Goal: Task Accomplishment & Management: Manage account settings

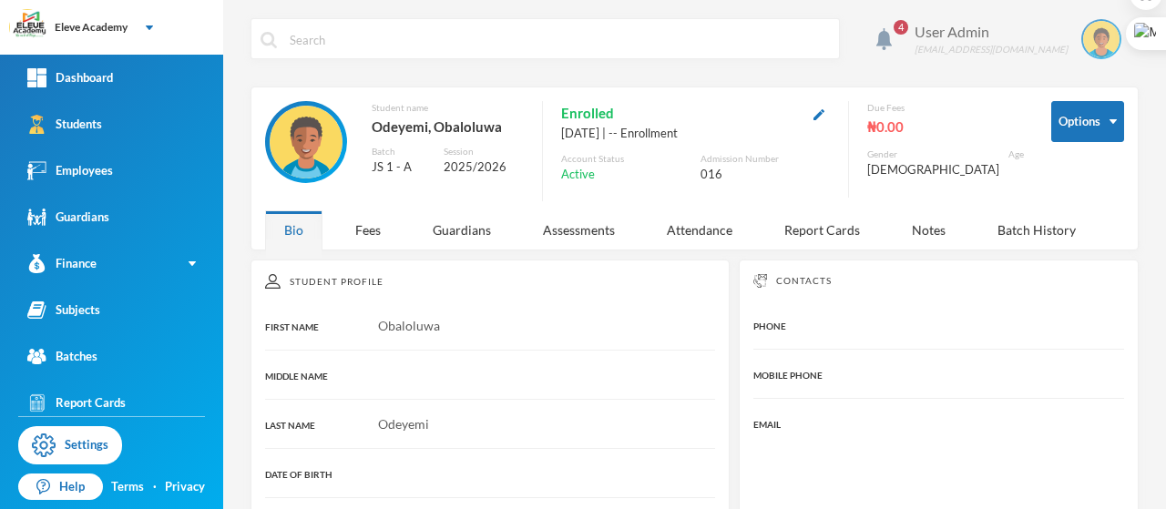
click at [749, 45] on img at bounding box center [1101, 39] width 36 height 36
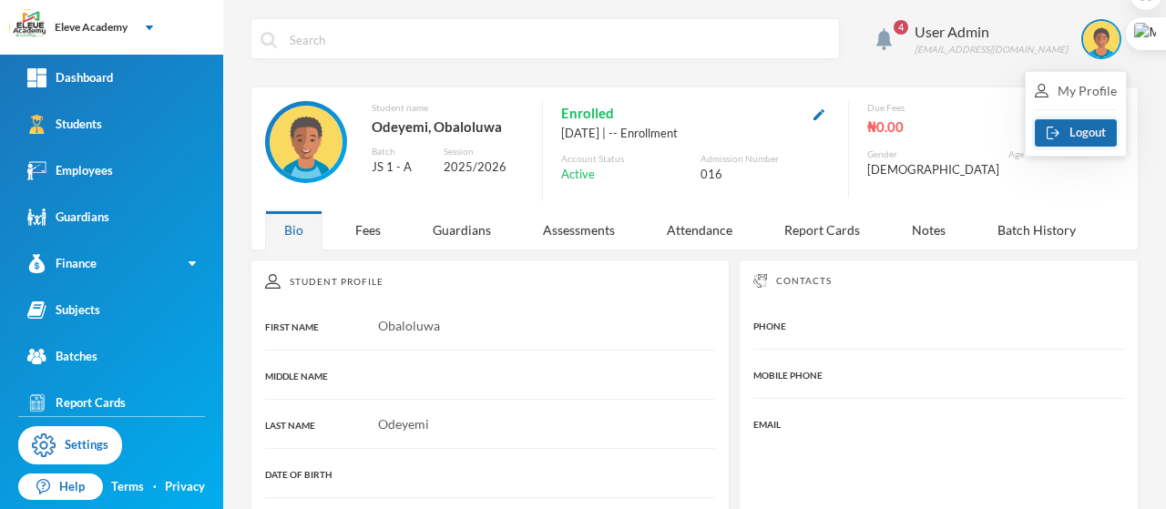
click at [749, 134] on button "Logout" at bounding box center [1076, 132] width 82 height 27
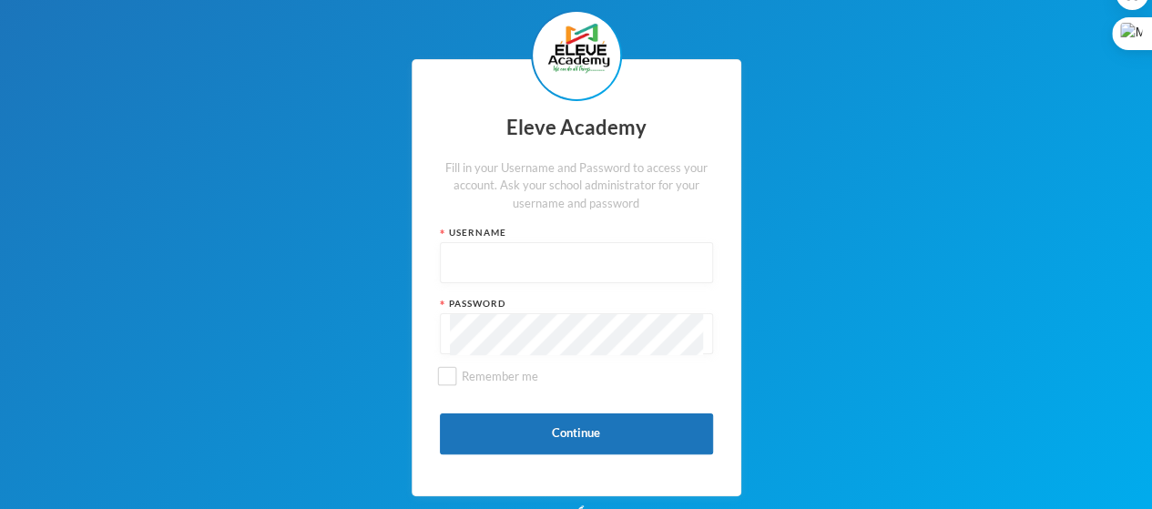
type input "admin"
click at [528, 241] on input "admin" at bounding box center [576, 263] width 253 height 41
click at [749, 241] on div "Eleve Academy Fill in your Username and Password to access your account. Ask yo…" at bounding box center [576, 278] width 1152 height 556
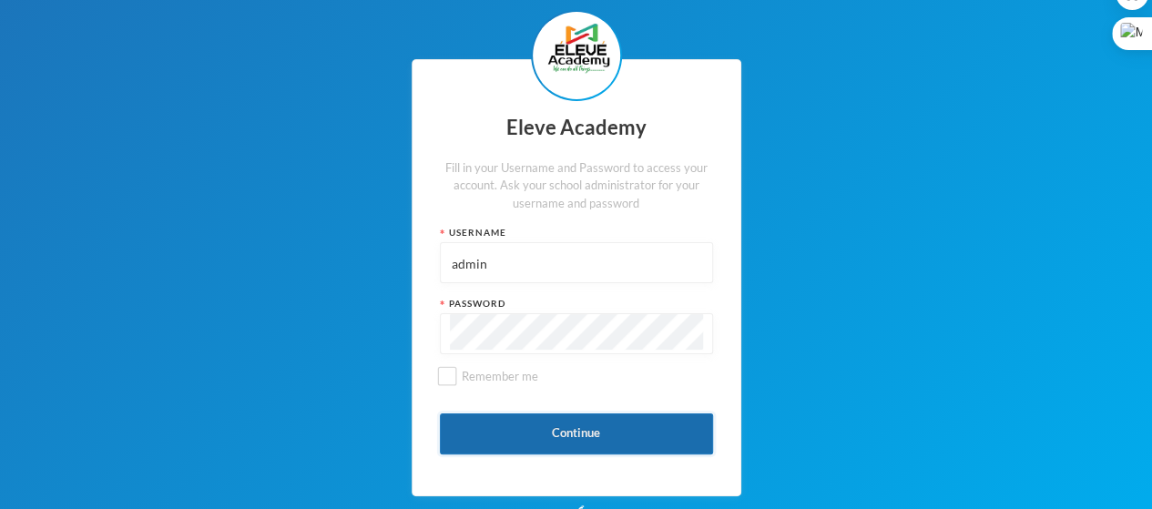
click at [600, 241] on button "Continue" at bounding box center [576, 434] width 273 height 41
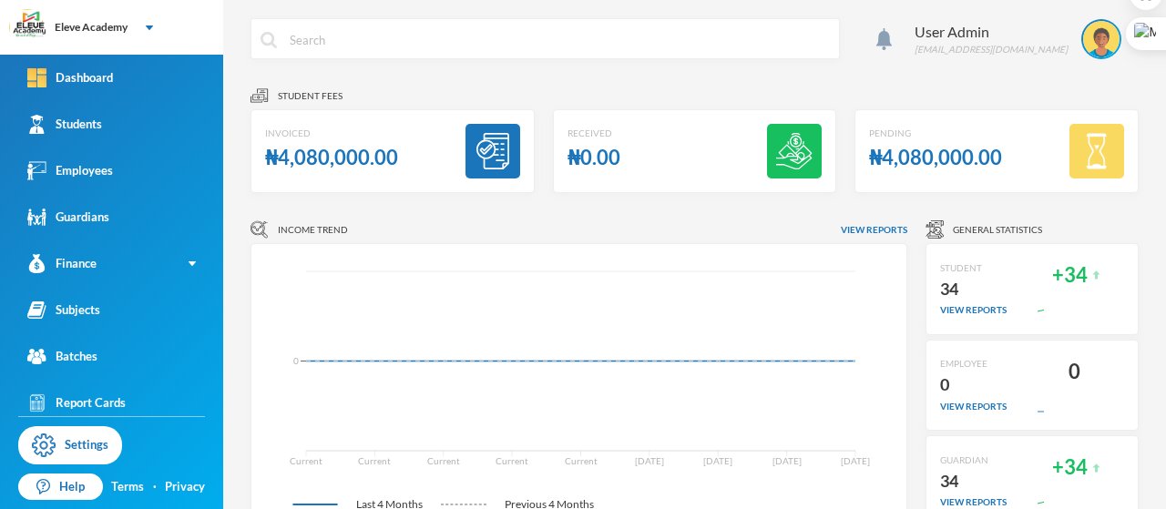
scroll to position [36, 0]
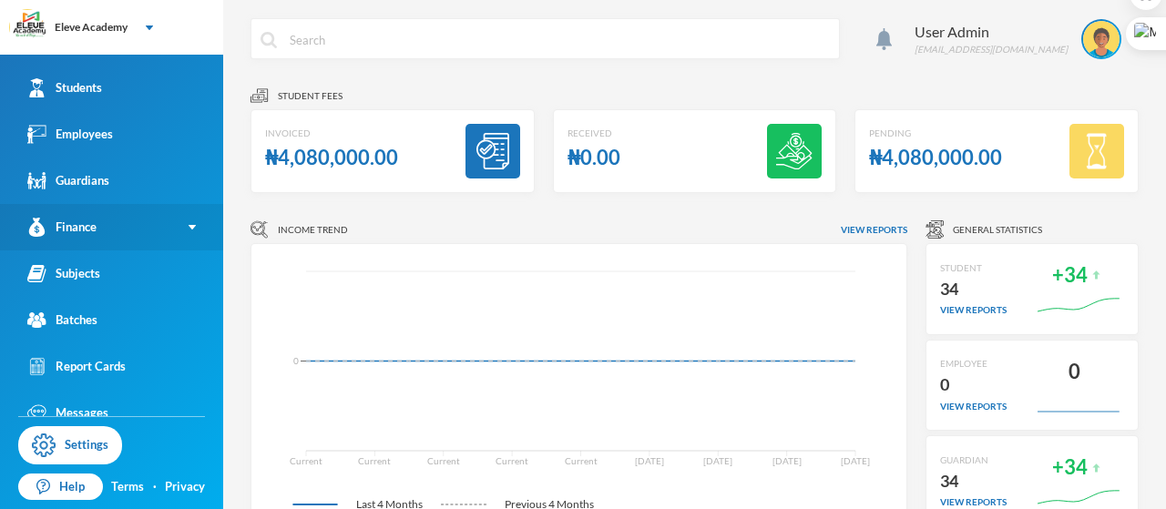
click at [117, 230] on link "Finance" at bounding box center [111, 227] width 223 height 46
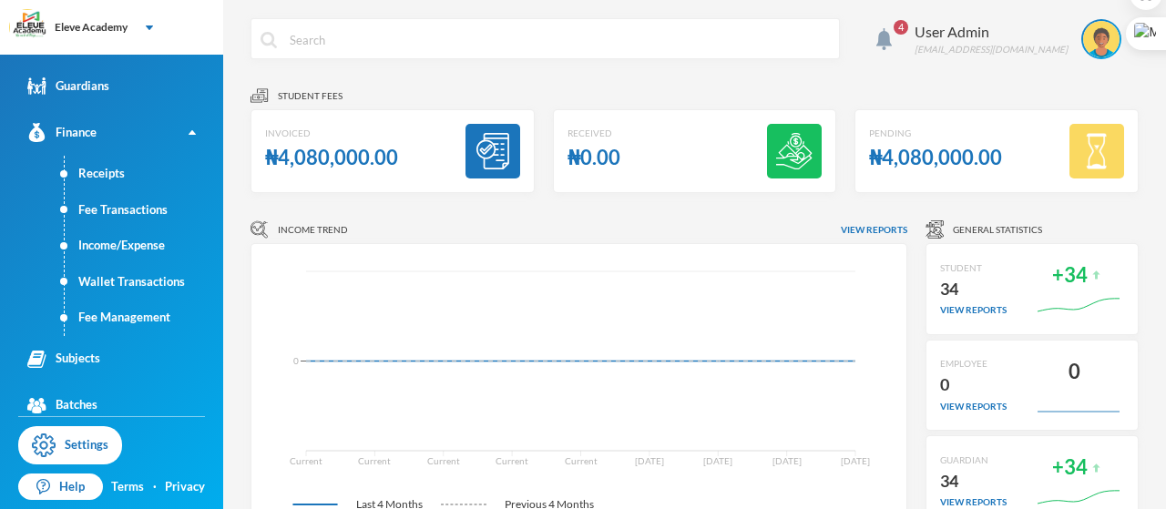
scroll to position [211, 0]
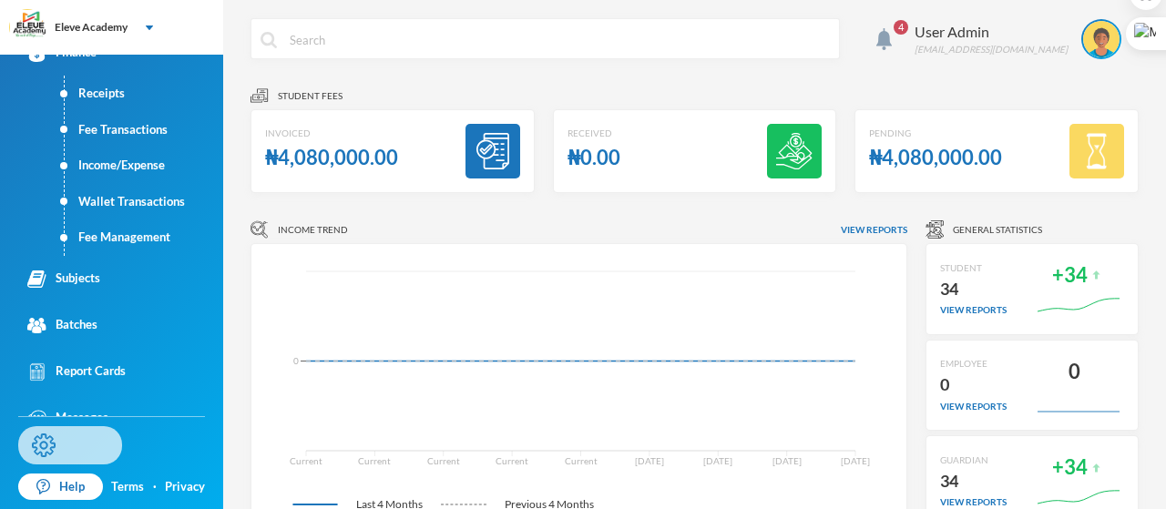
click at [97, 241] on link "Settings" at bounding box center [70, 445] width 104 height 38
click at [749, 51] on img at bounding box center [1101, 39] width 36 height 36
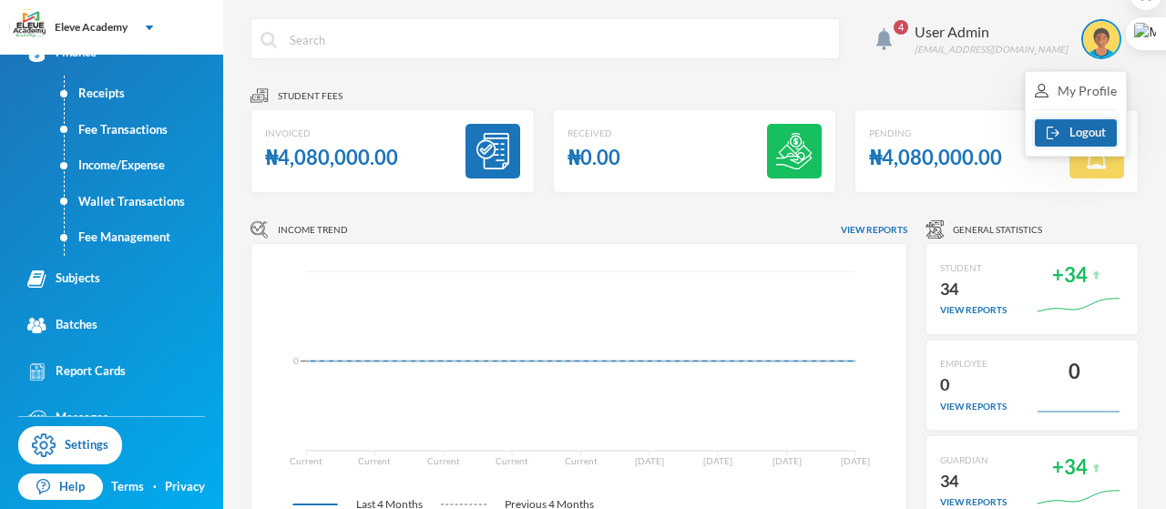
click at [749, 131] on button "Logout" at bounding box center [1076, 132] width 82 height 27
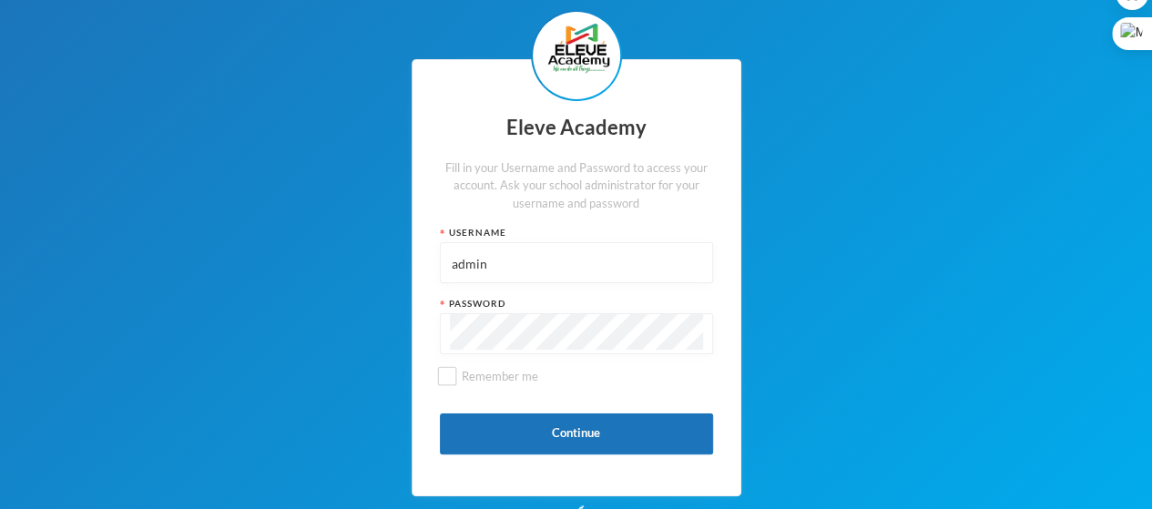
drag, startPoint x: 532, startPoint y: 271, endPoint x: 366, endPoint y: 259, distance: 166.2
click at [366, 241] on div "Eleve Academy Fill in your Username and Password to access your account. Ask yo…" at bounding box center [576, 278] width 1152 height 556
drag, startPoint x: 516, startPoint y: 269, endPoint x: 356, endPoint y: 257, distance: 159.9
click at [356, 241] on div "Eleve Academy Fill in your Username and Password to access your account. Ask yo…" at bounding box center [576, 278] width 1152 height 556
type input "014"
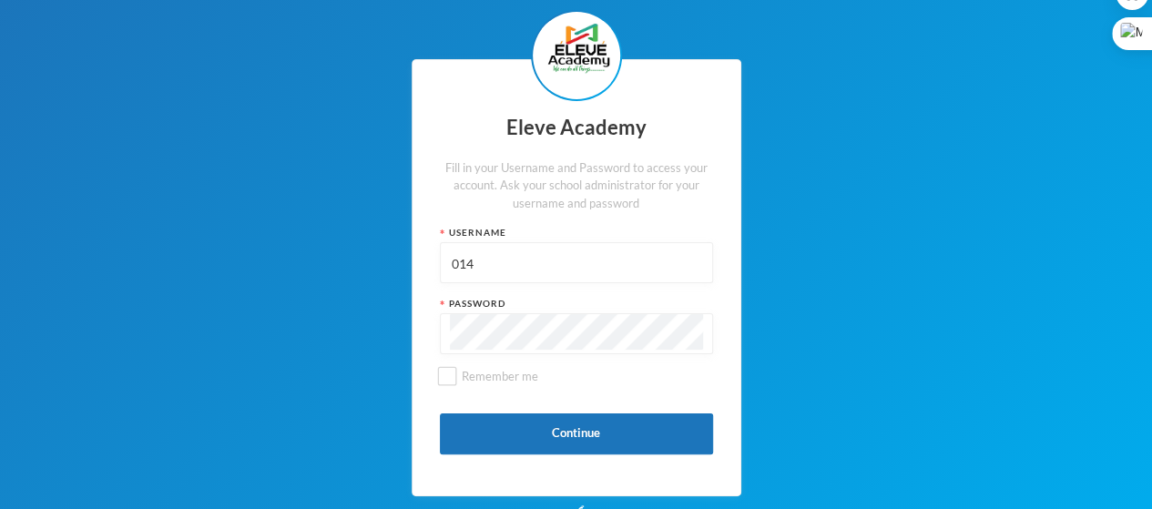
click at [406, 241] on div "Eleve Academy Fill in your Username and Password to access your account. Ask yo…" at bounding box center [576, 278] width 1152 height 556
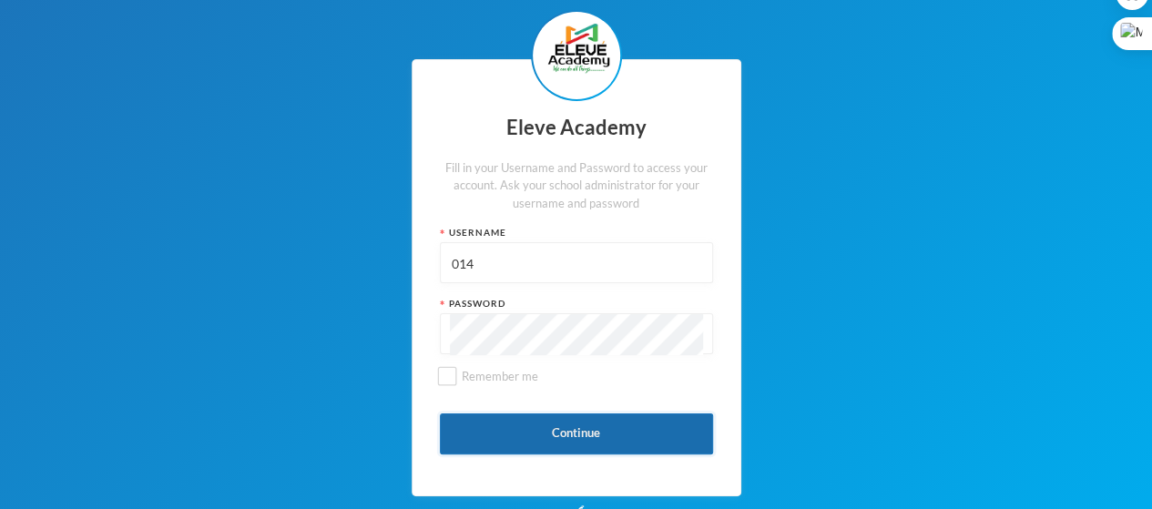
click at [517, 241] on button "Continue" at bounding box center [576, 434] width 273 height 41
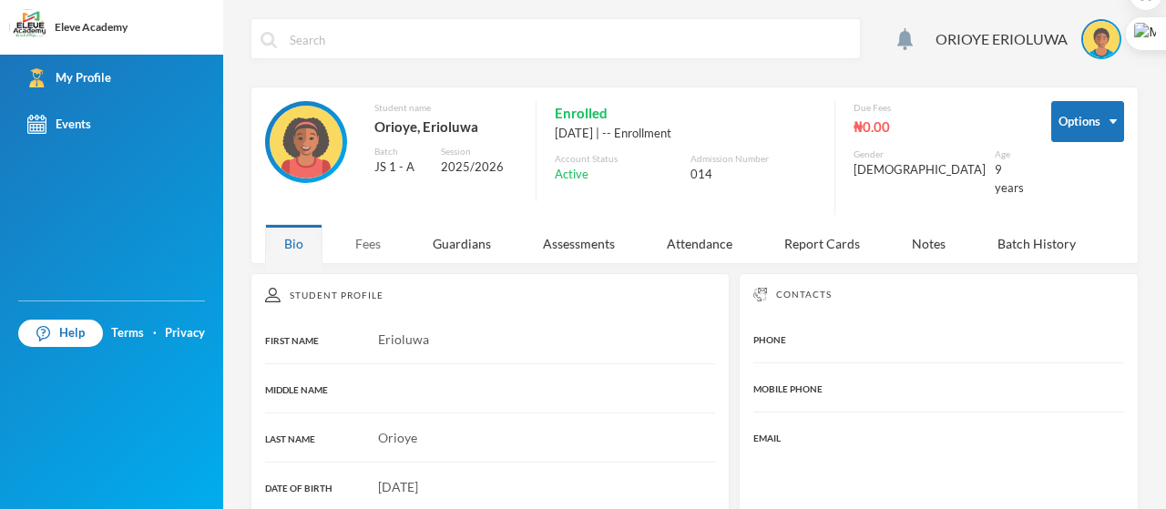
click at [371, 238] on div "Fees" at bounding box center [368, 243] width 64 height 39
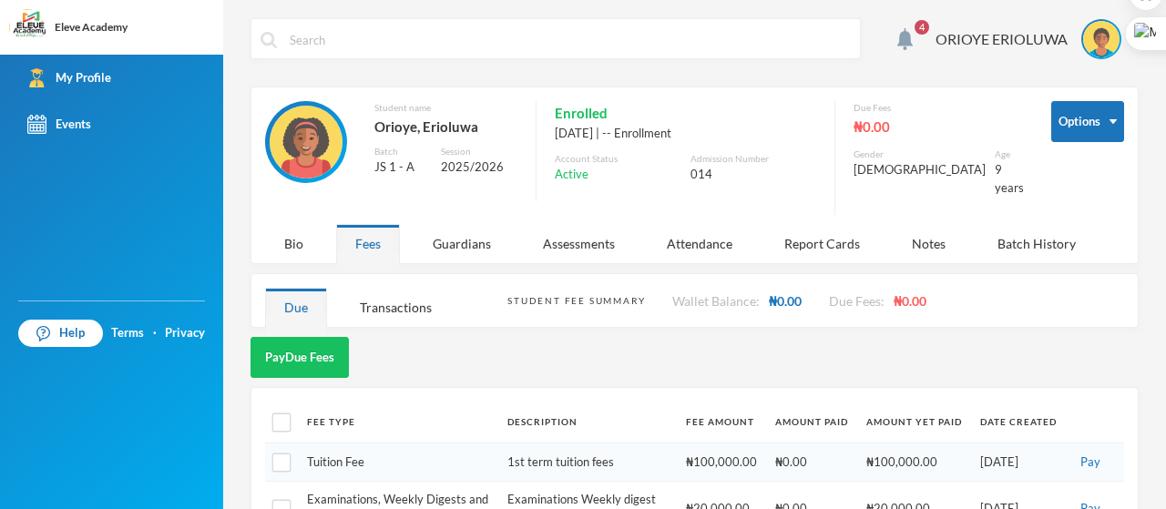
scroll to position [42, 0]
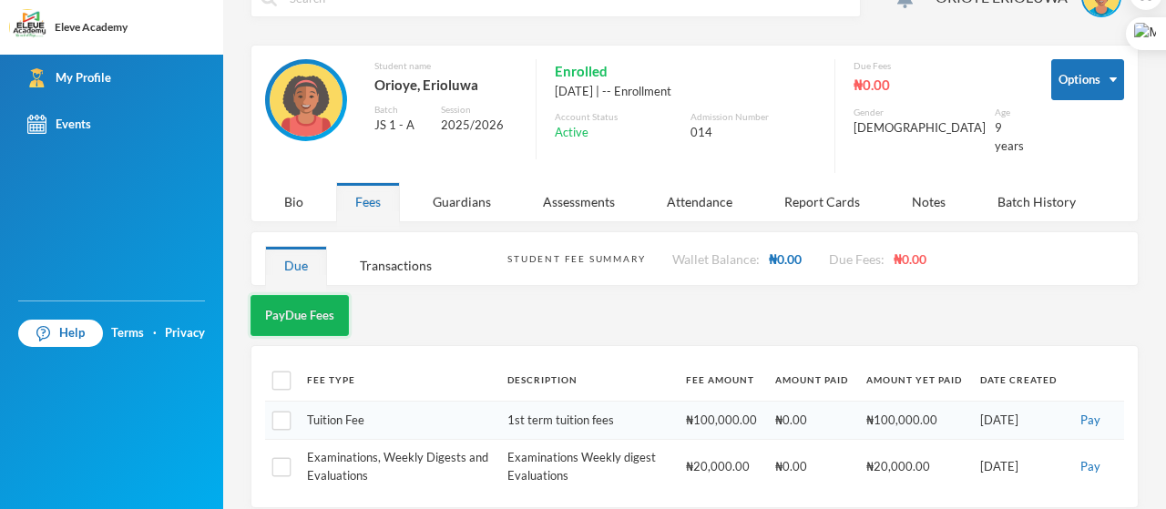
click at [318, 241] on button "Pay Due Fees" at bounding box center [300, 315] width 98 height 41
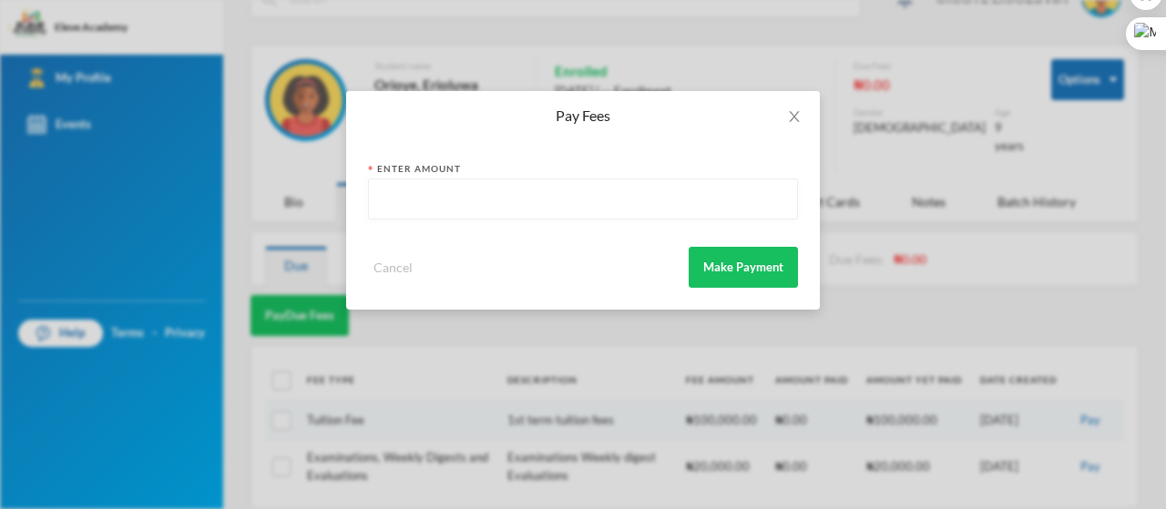
click at [417, 197] on input "text" at bounding box center [583, 199] width 410 height 41
type input "1000"
click at [749, 241] on button "Make Payment" at bounding box center [743, 267] width 109 height 41
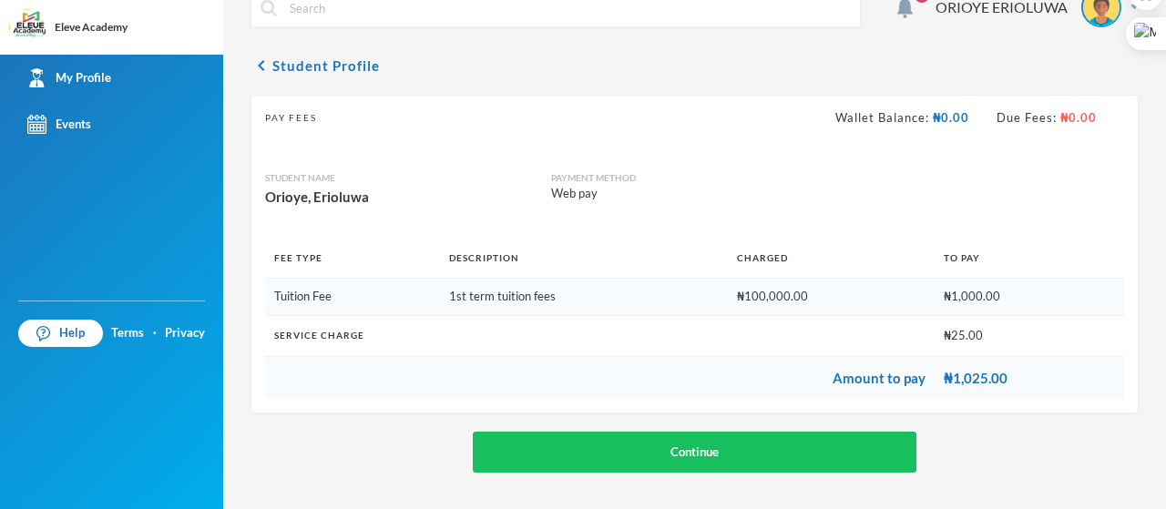
scroll to position [30, 0]
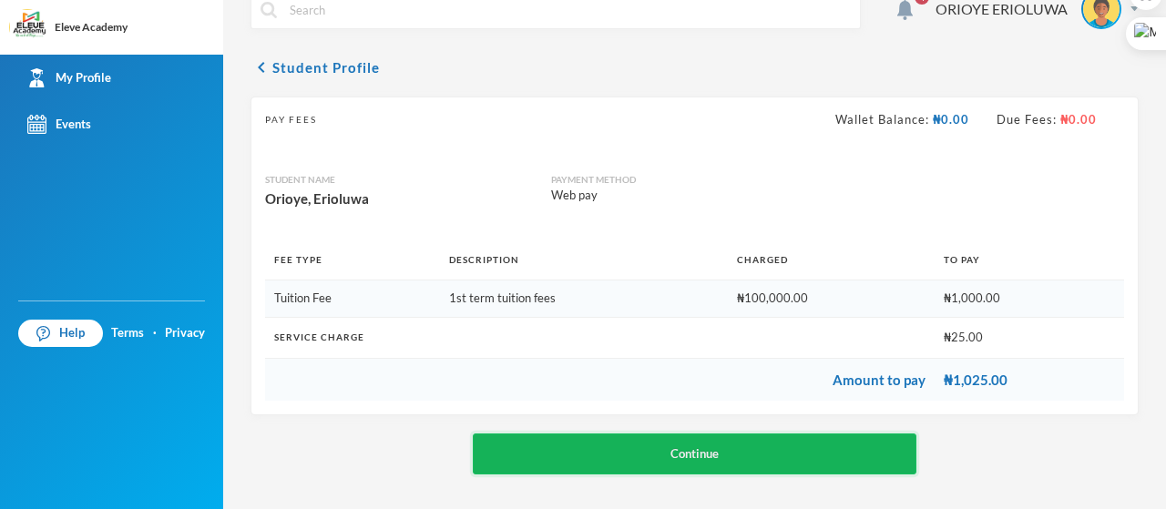
click at [738, 241] on button "Continue" at bounding box center [695, 454] width 445 height 41
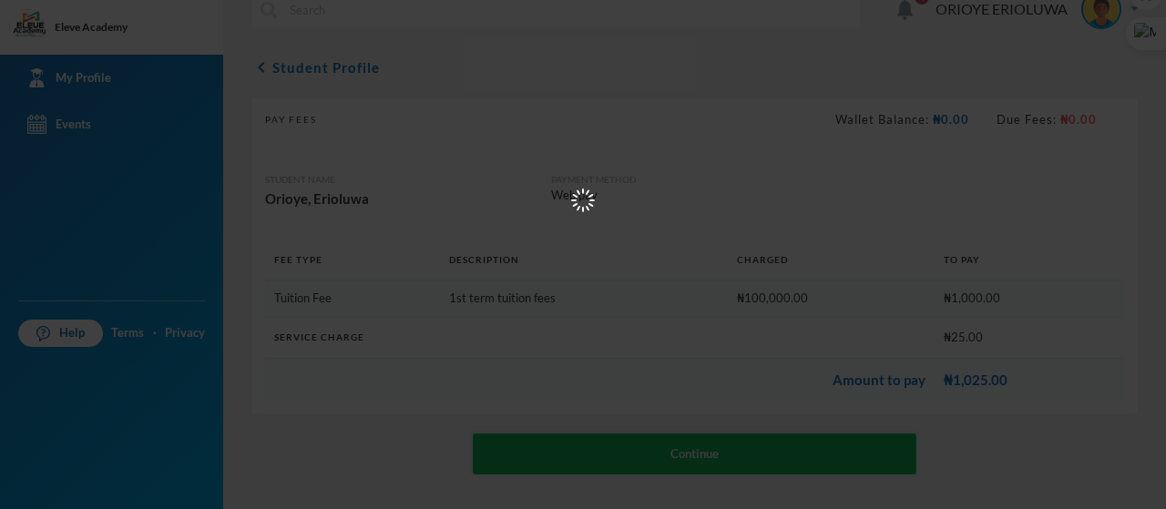
scroll to position [0, 0]
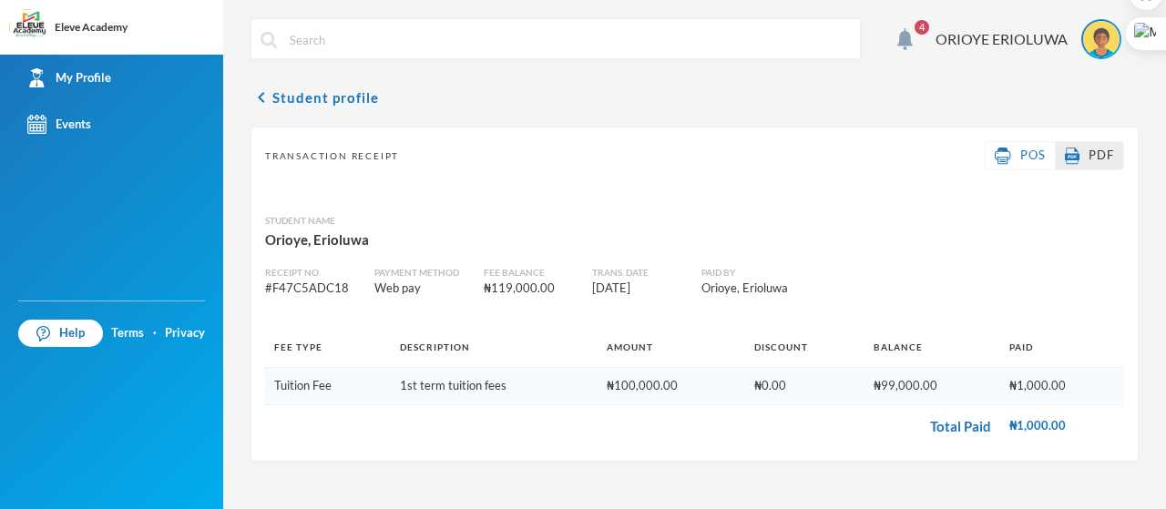
click at [749, 160] on span "PDF" at bounding box center [1102, 155] width 26 height 15
click at [749, 39] on img at bounding box center [1101, 39] width 36 height 36
click at [749, 135] on button "Logout" at bounding box center [1090, 132] width 82 height 27
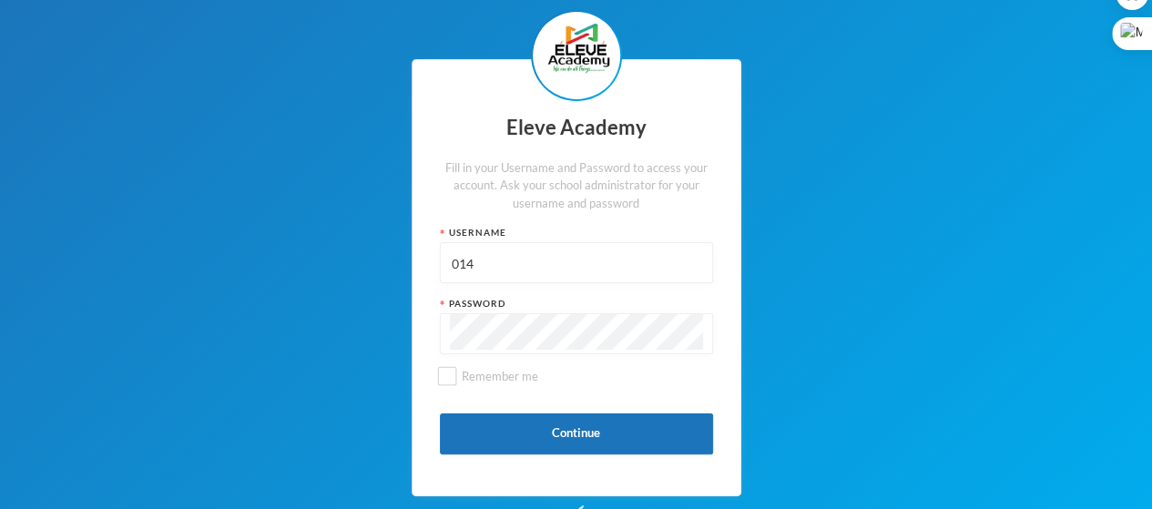
click at [561, 241] on input "014" at bounding box center [576, 263] width 253 height 41
type input "admin"
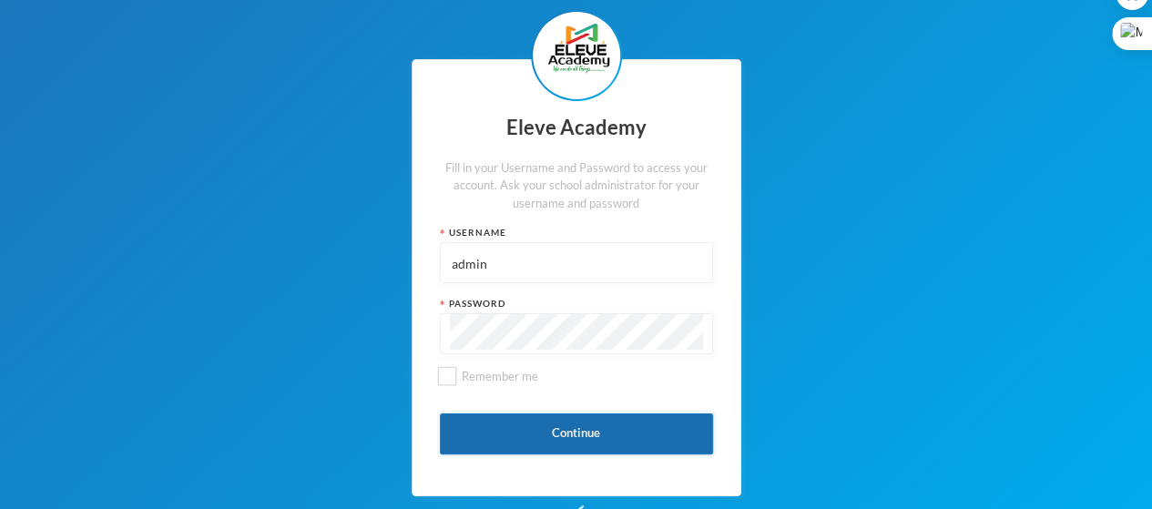
click at [559, 241] on button "Continue" at bounding box center [576, 434] width 273 height 41
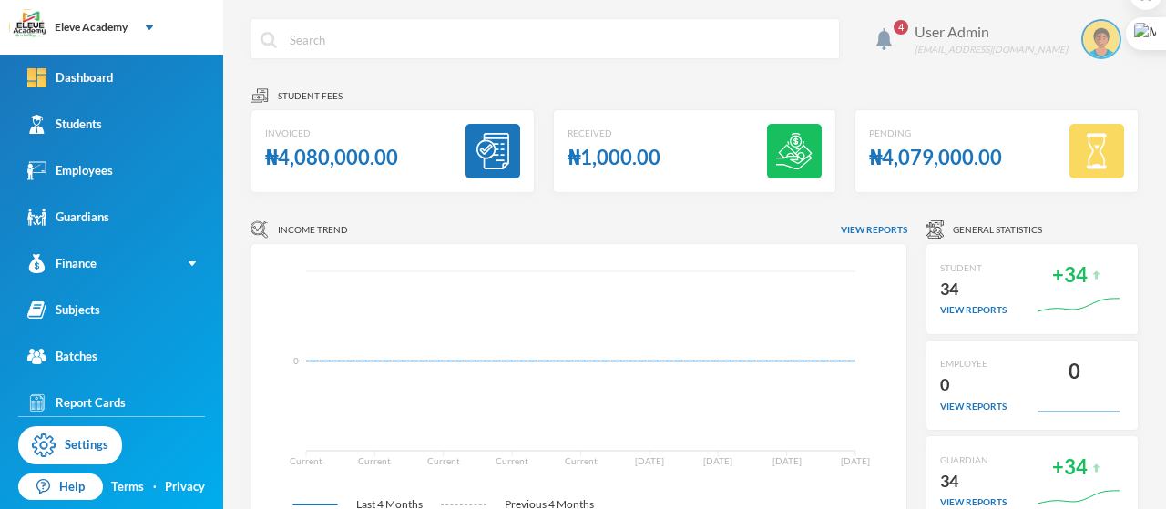
click at [749, 37] on img at bounding box center [1135, 38] width 8 height 5
click at [749, 38] on div "User Admin" at bounding box center [991, 32] width 153 height 22
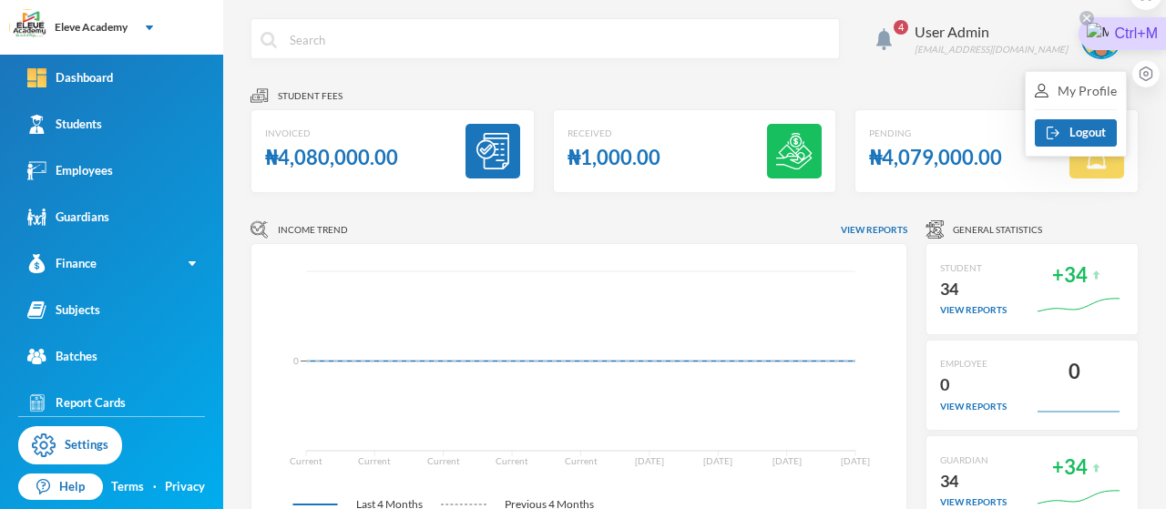
click at [749, 37] on div "Ctrl+M" at bounding box center [1122, 33] width 87 height 33
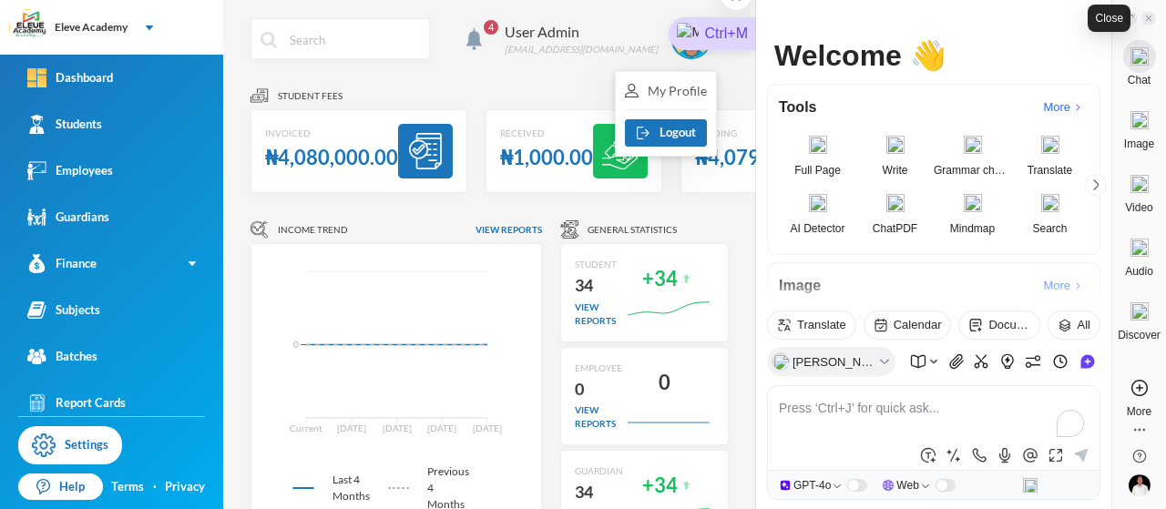
click at [749, 18] on icon at bounding box center [1148, 17] width 5 height 5
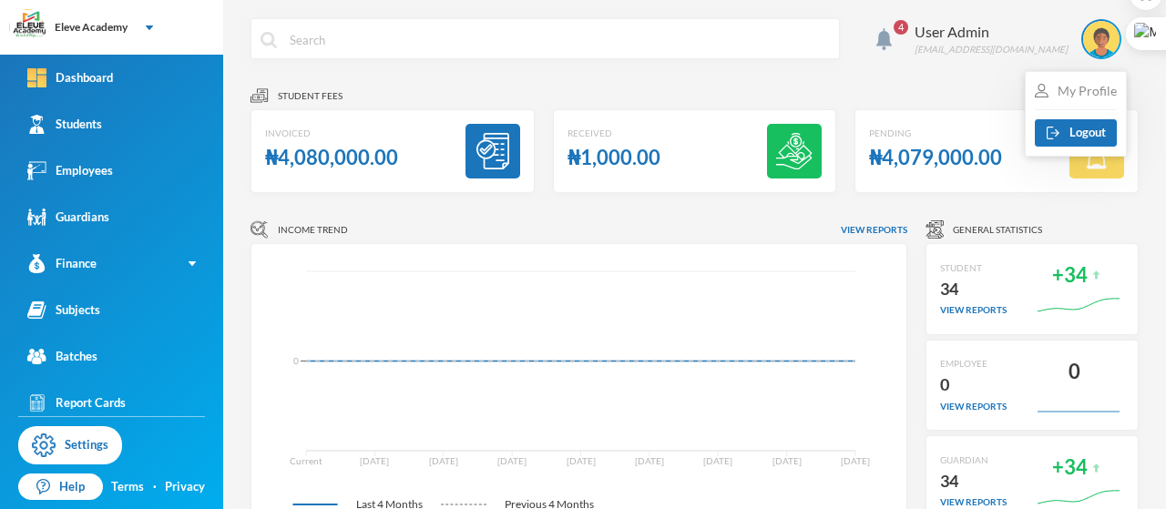
click at [749, 91] on div "My Profile" at bounding box center [1076, 90] width 82 height 19
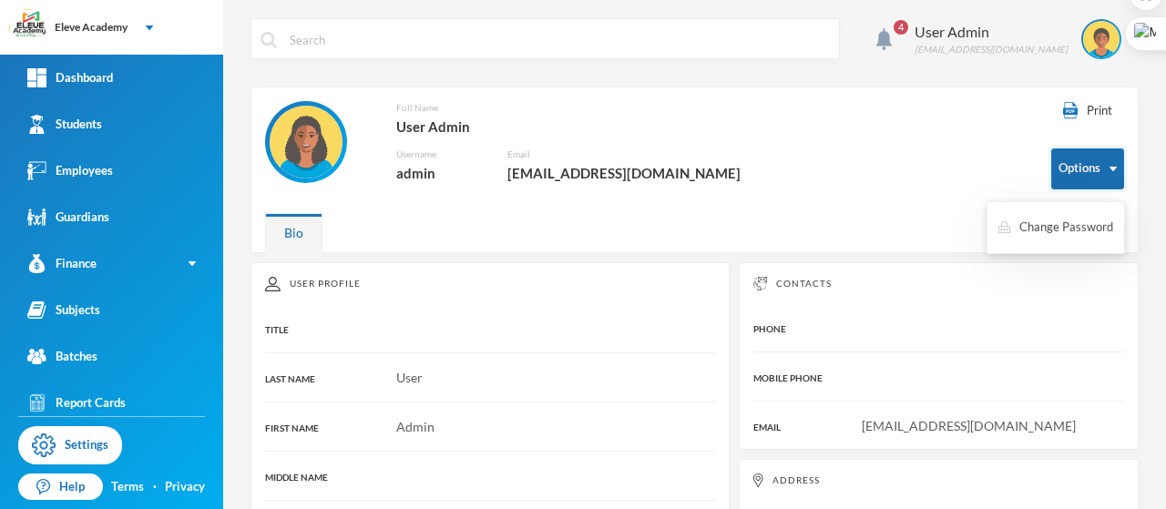
click at [749, 169] on img "button" at bounding box center [1113, 169] width 7 height 5
click at [749, 234] on button "Change Password" at bounding box center [1056, 227] width 118 height 33
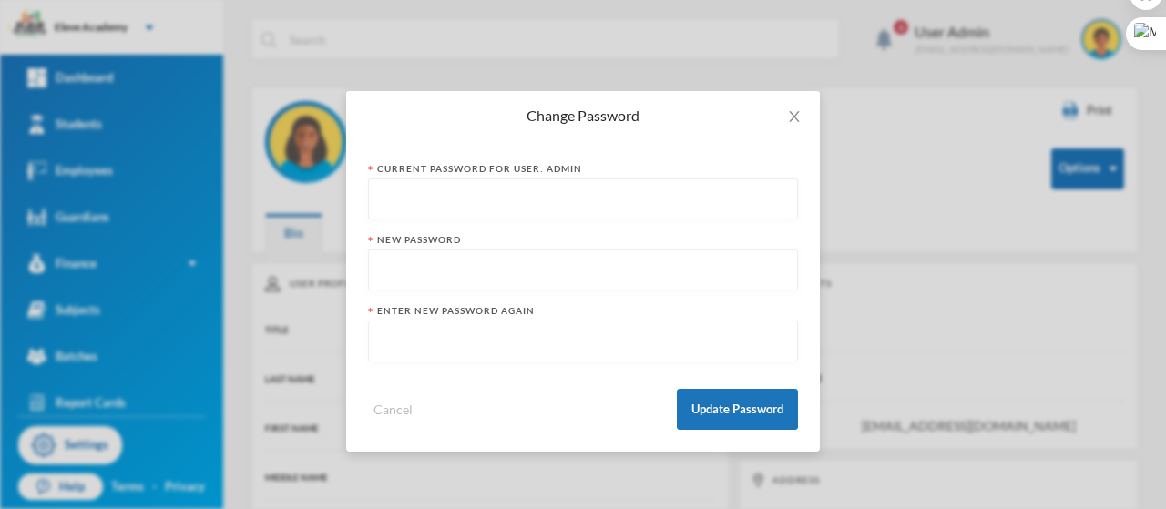
click at [480, 203] on input "text" at bounding box center [583, 199] width 410 height 41
type input "admin123"
click at [425, 241] on input "text" at bounding box center [583, 271] width 410 height 41
type input "admin@1234"
click at [421, 241] on input "text" at bounding box center [583, 342] width 410 height 41
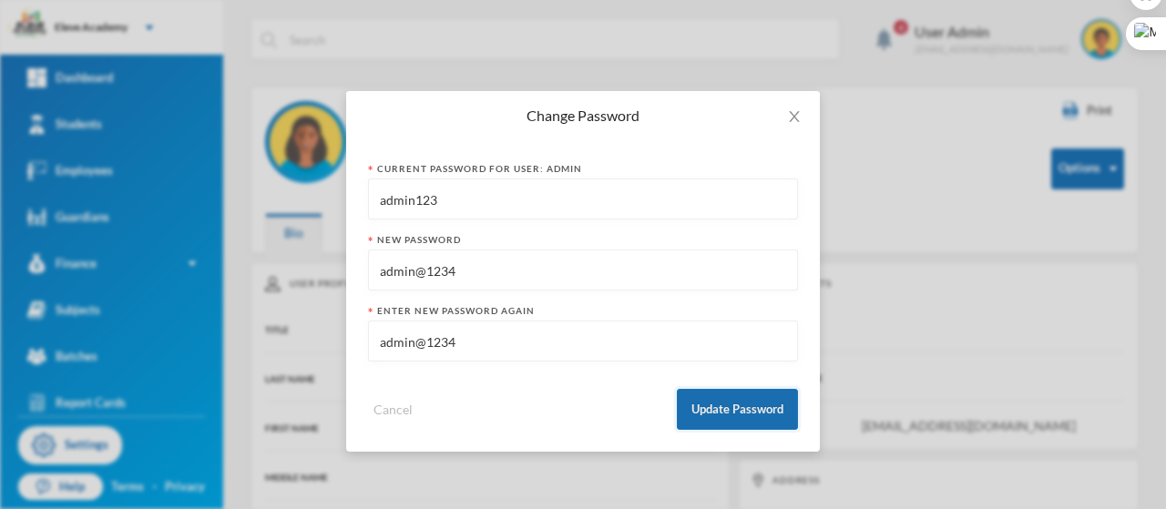
type input "admin@1234"
click at [736, 241] on button "Update Password" at bounding box center [737, 409] width 121 height 41
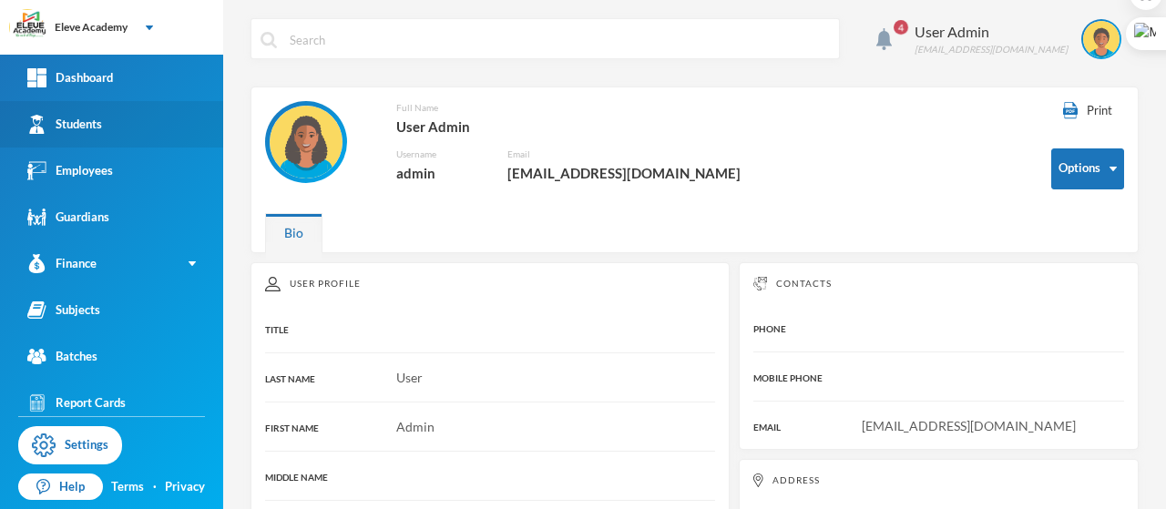
click at [109, 127] on link "Students" at bounding box center [111, 124] width 223 height 46
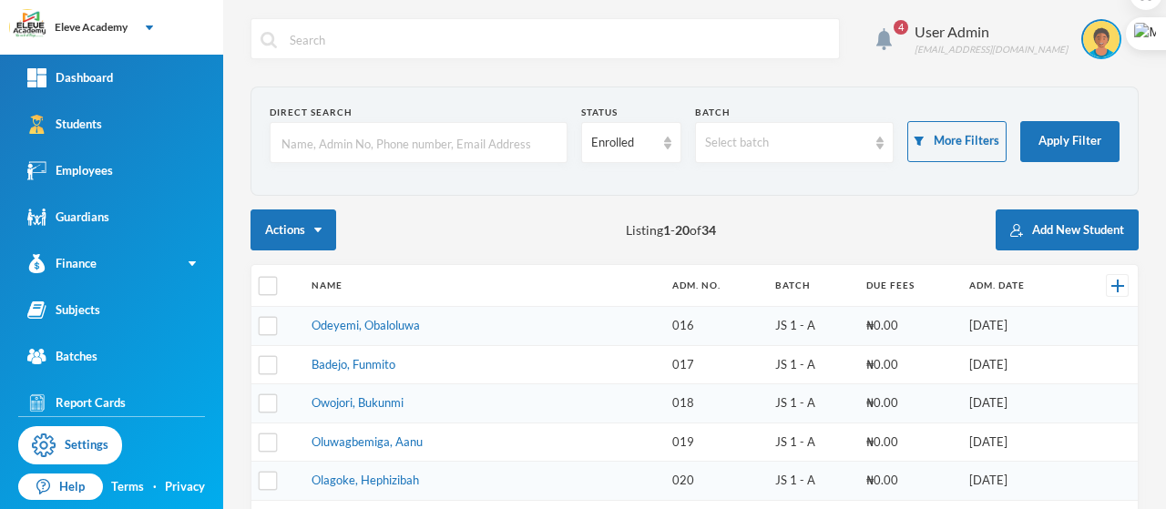
click at [415, 227] on div "Actions Listing 1 - 20 of 34 Add New Student" at bounding box center [695, 230] width 888 height 41
click at [268, 241] on input "checkbox" at bounding box center [268, 286] width 19 height 19
checkbox input "true"
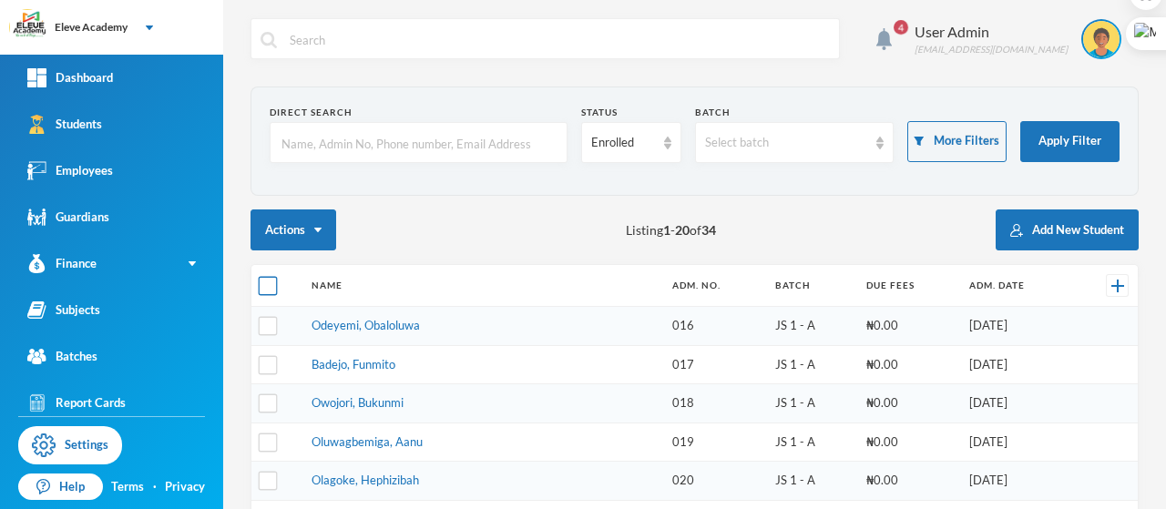
checkbox input "true"
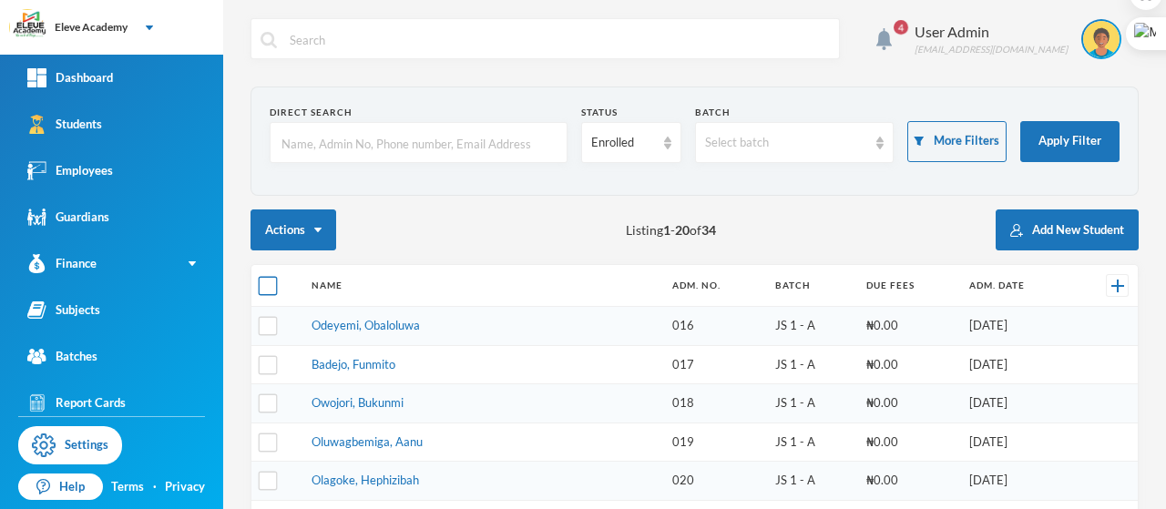
checkbox input "true"
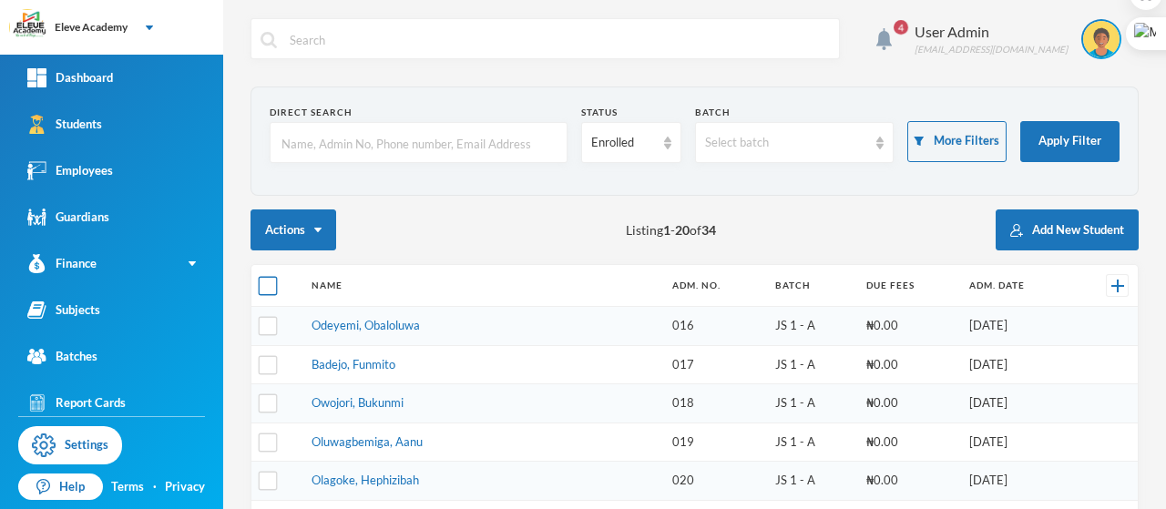
checkbox input "true"
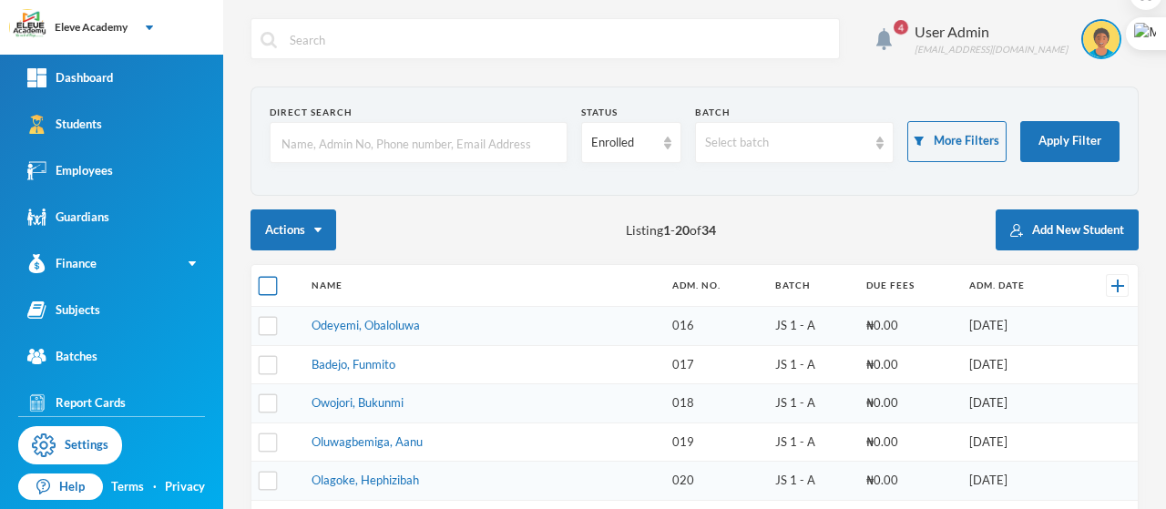
checkbox input "true"
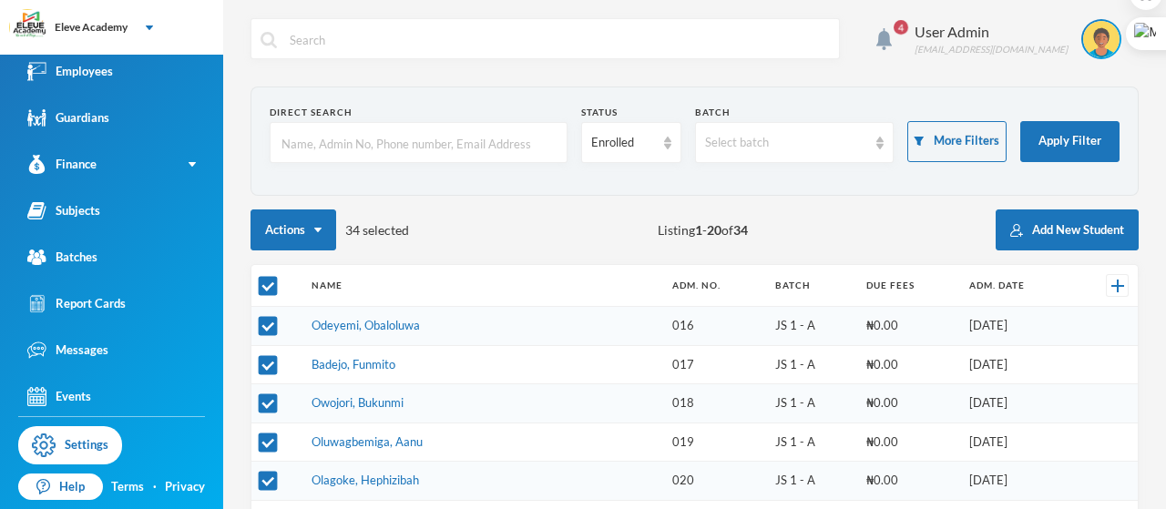
scroll to position [102, 0]
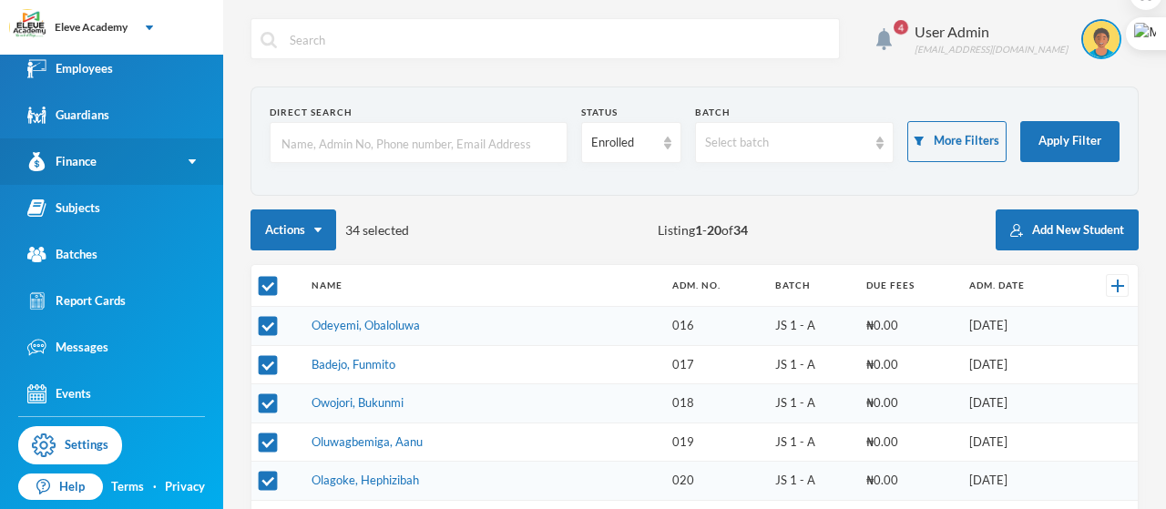
click at [123, 170] on link "Finance" at bounding box center [111, 161] width 223 height 46
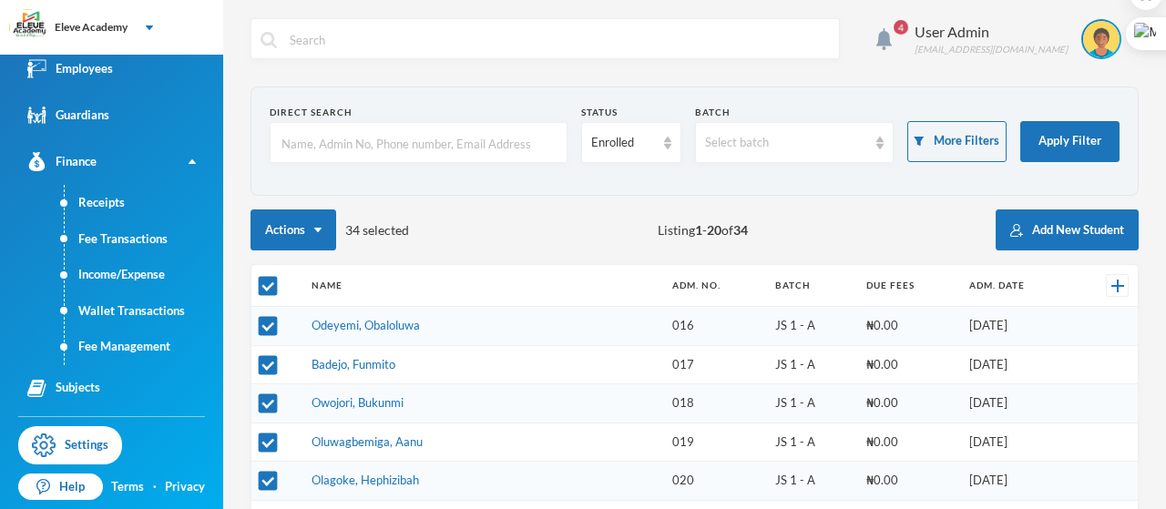
click at [421, 93] on section "Direct Search Status Enrolled Batch Select batch More Filters Apply Filter" at bounding box center [695, 141] width 888 height 109
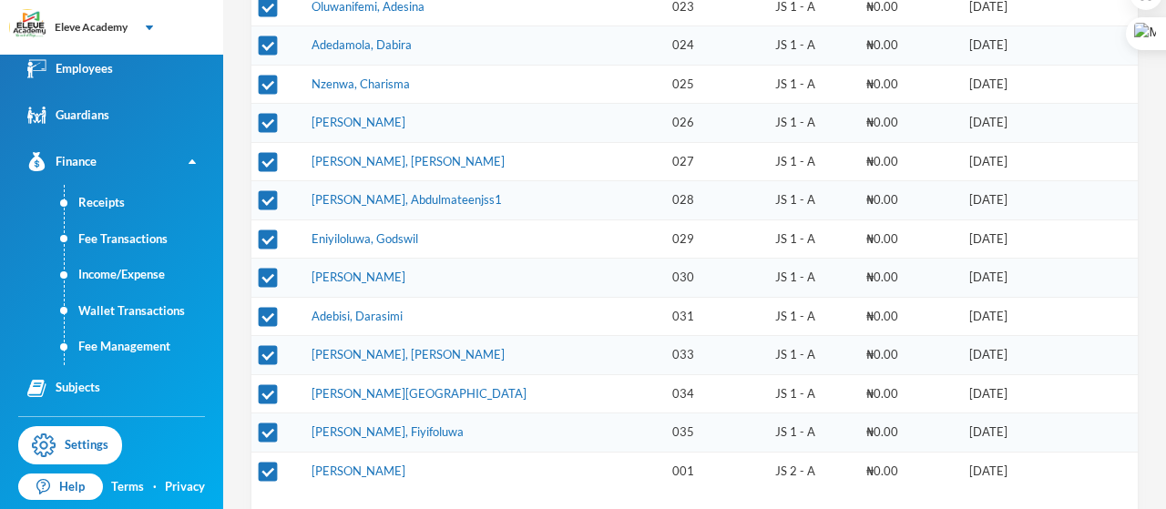
scroll to position [667, 0]
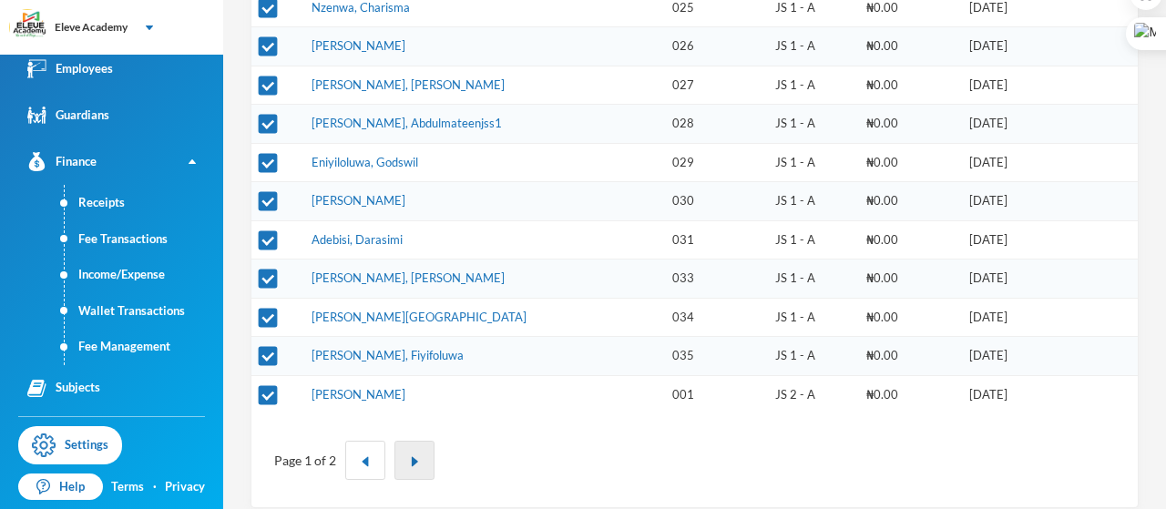
click at [417, 241] on button "button" at bounding box center [414, 460] width 40 height 39
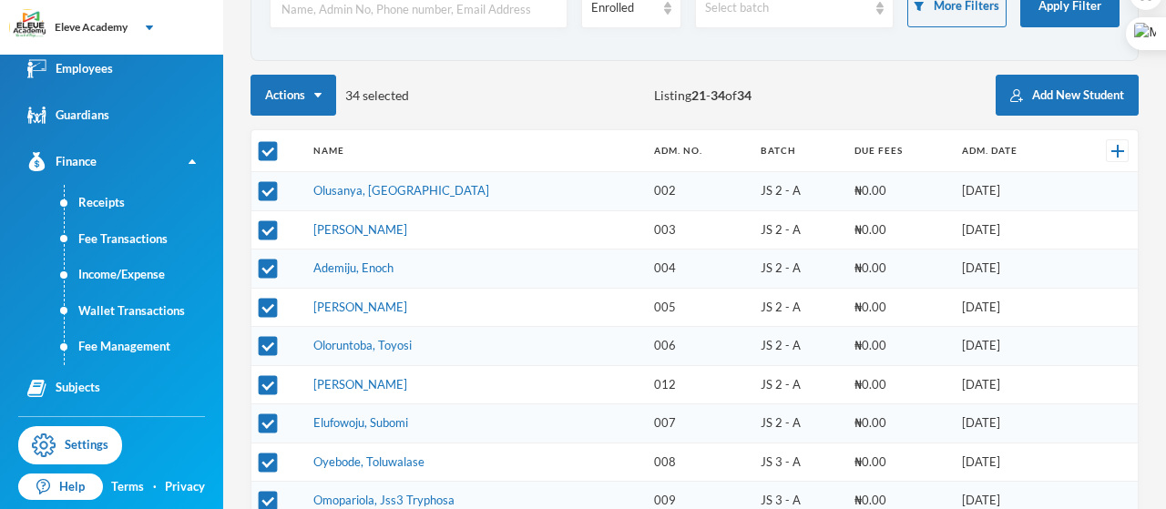
scroll to position [282, 0]
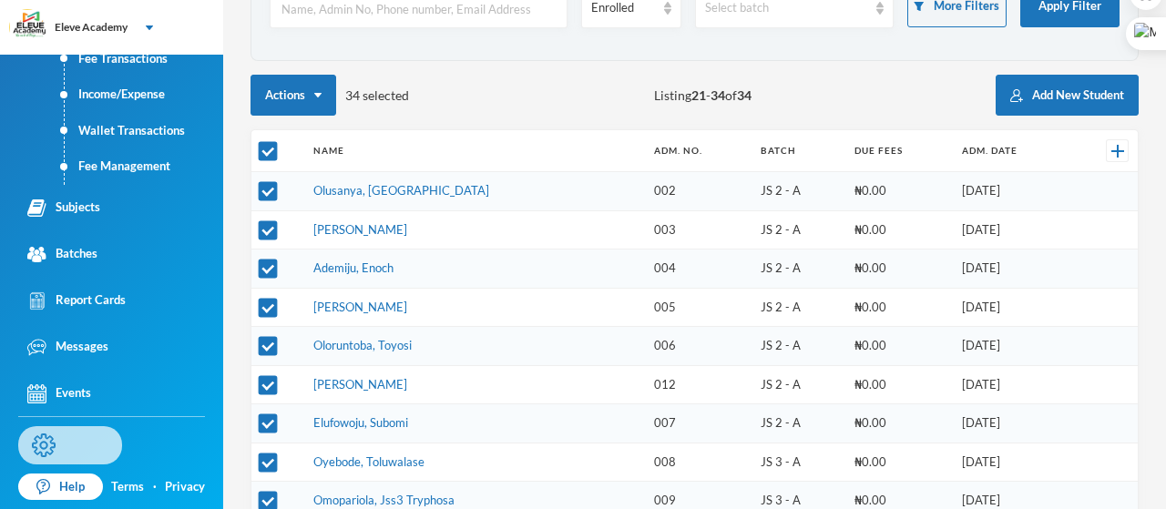
click at [86, 241] on link "Settings" at bounding box center [70, 445] width 104 height 38
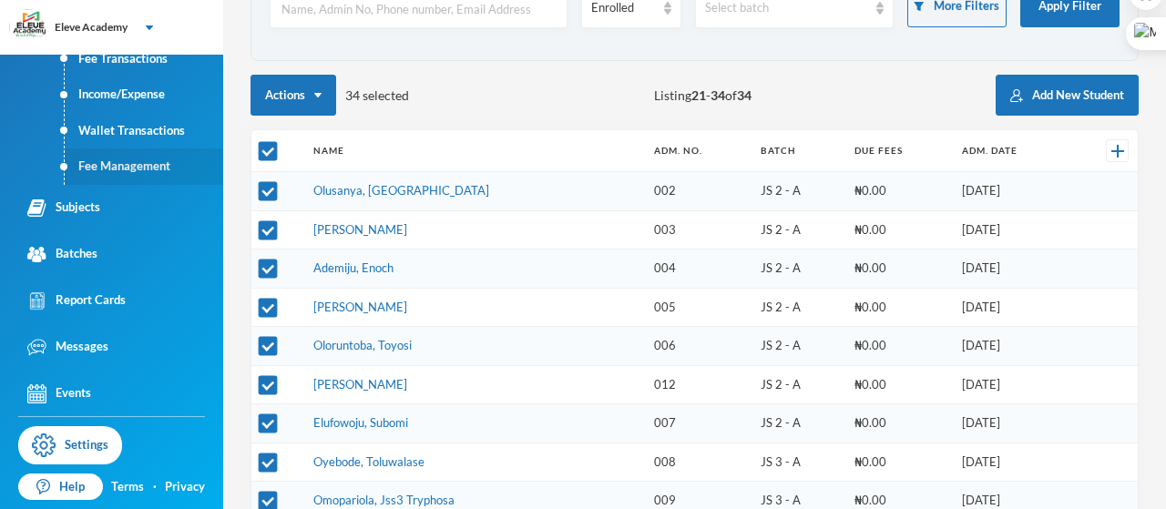
click at [139, 169] on link "Fee Management" at bounding box center [144, 167] width 159 height 36
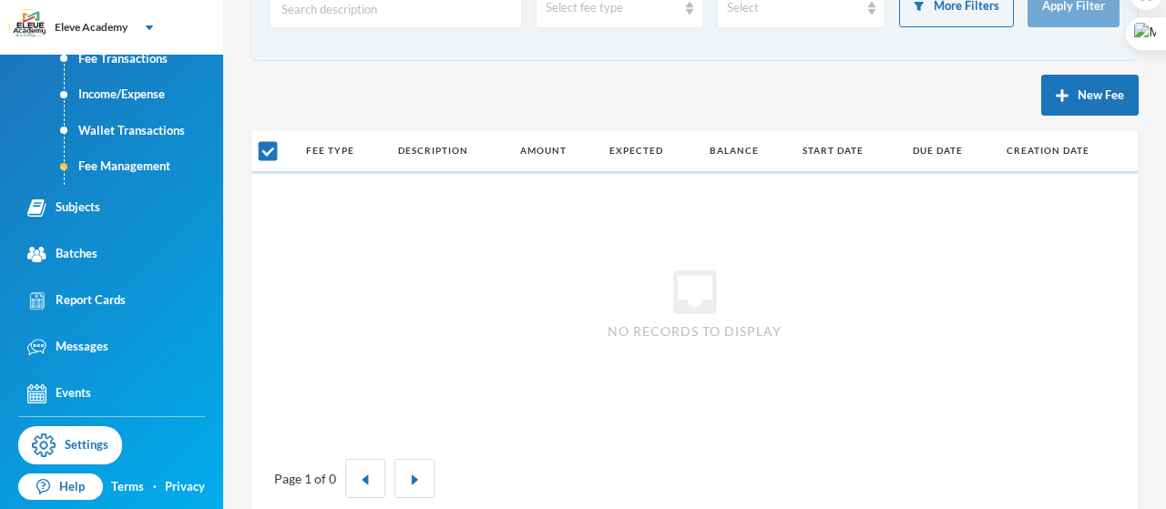
checkbox input "false"
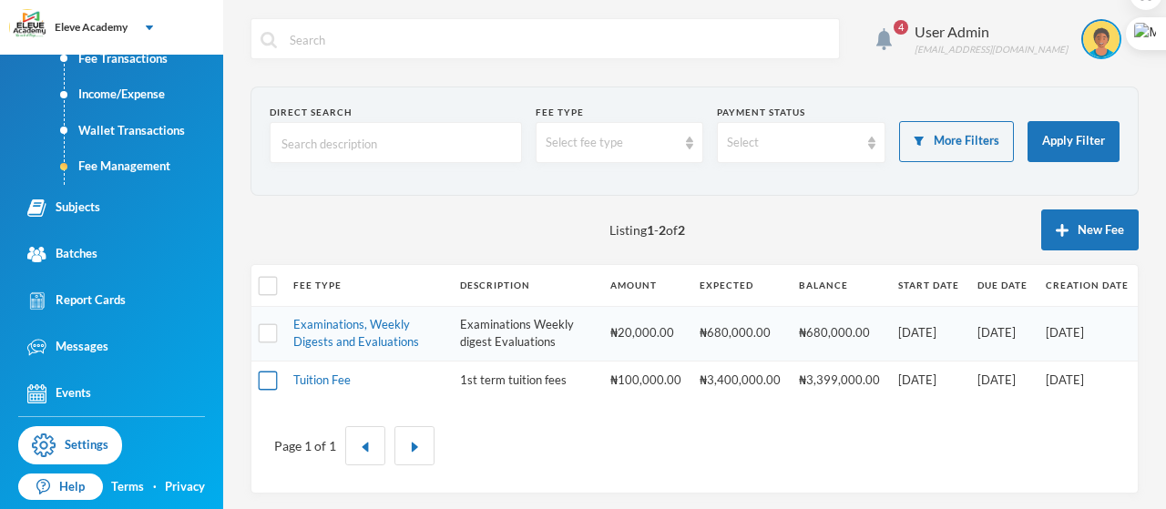
click at [271, 241] on input "checkbox" at bounding box center [268, 380] width 19 height 19
checkbox input "true"
click at [329, 241] on link "Tuition Fee" at bounding box center [321, 380] width 57 height 15
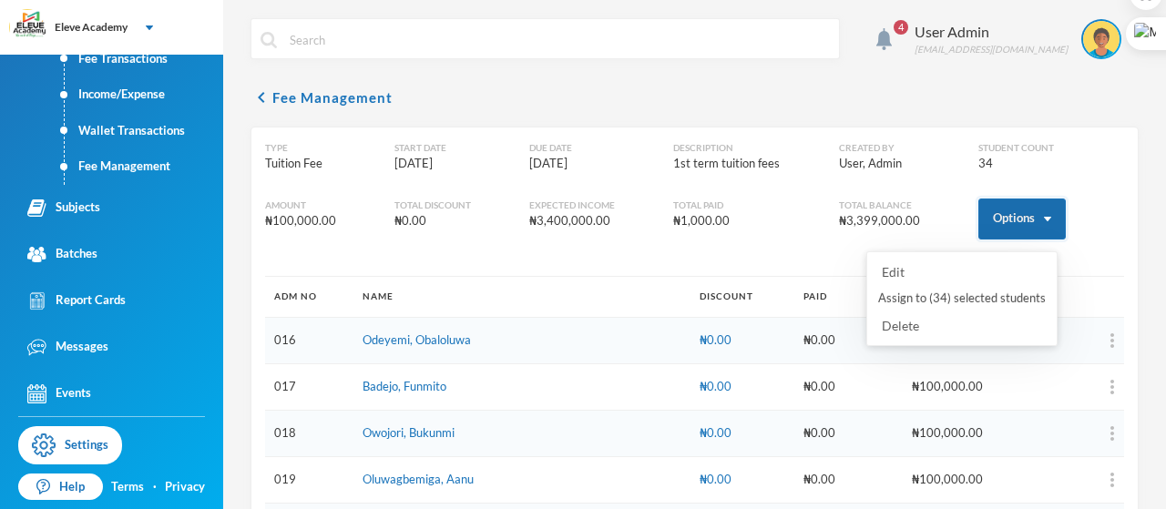
click at [749, 217] on img "button" at bounding box center [1047, 219] width 7 height 5
click at [749, 241] on button "Assign to ( 34 ) selected students" at bounding box center [961, 298] width 171 height 33
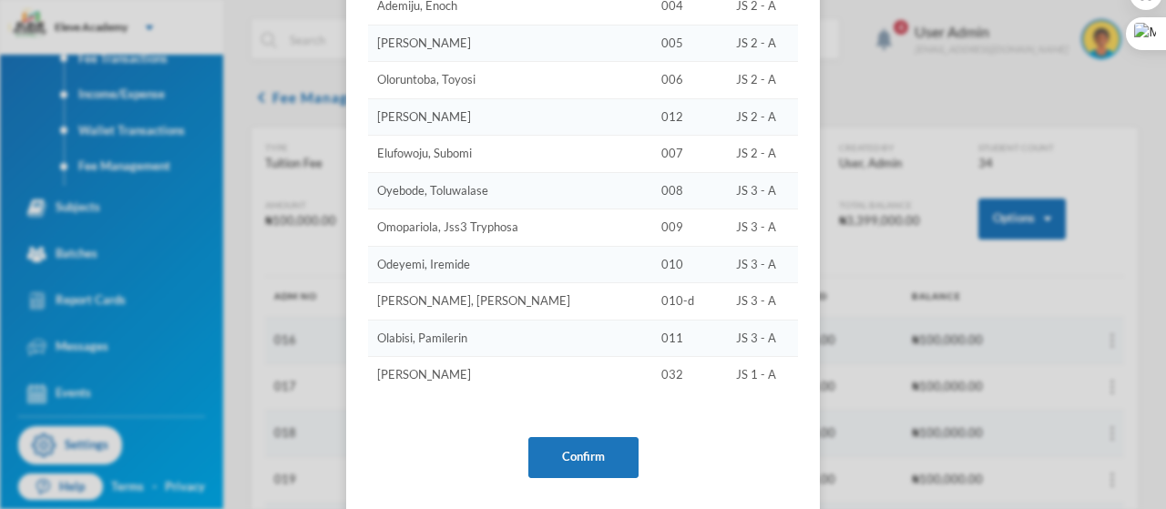
scroll to position [1122, 0]
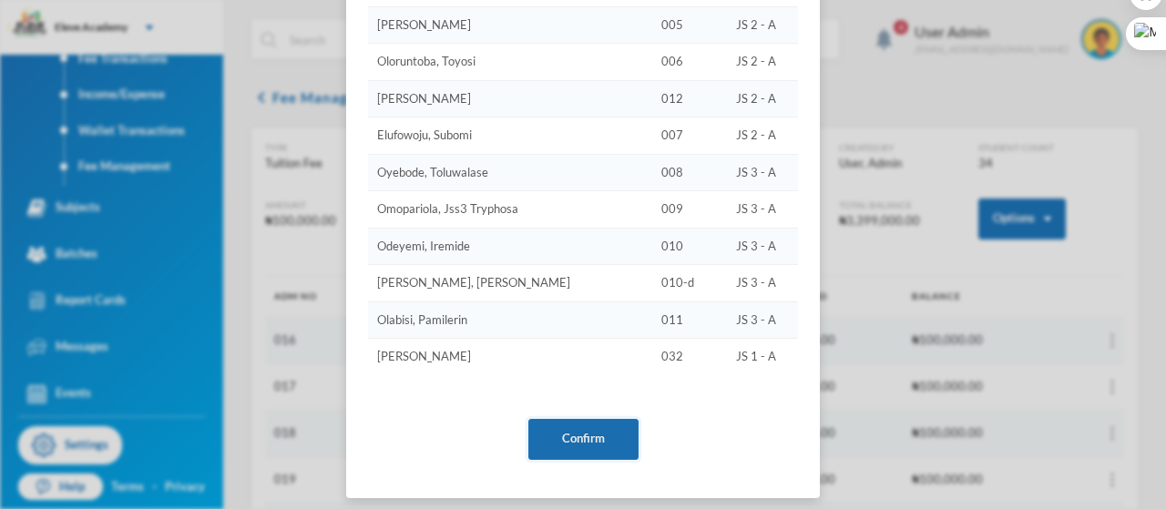
click at [570, 241] on button "Confirm" at bounding box center [583, 439] width 110 height 41
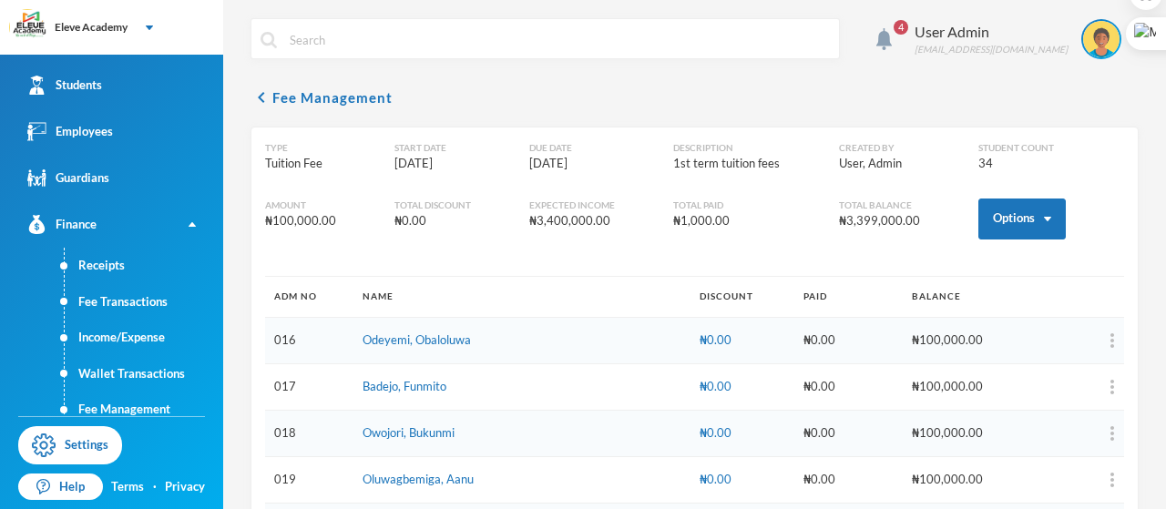
scroll to position [0, 0]
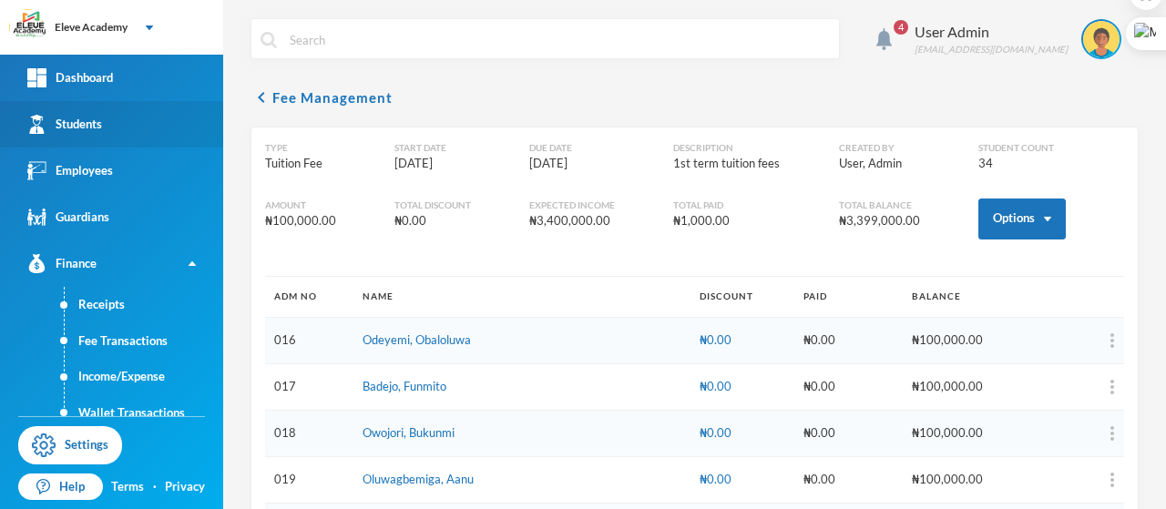
click at [114, 122] on link "Students" at bounding box center [111, 124] width 223 height 46
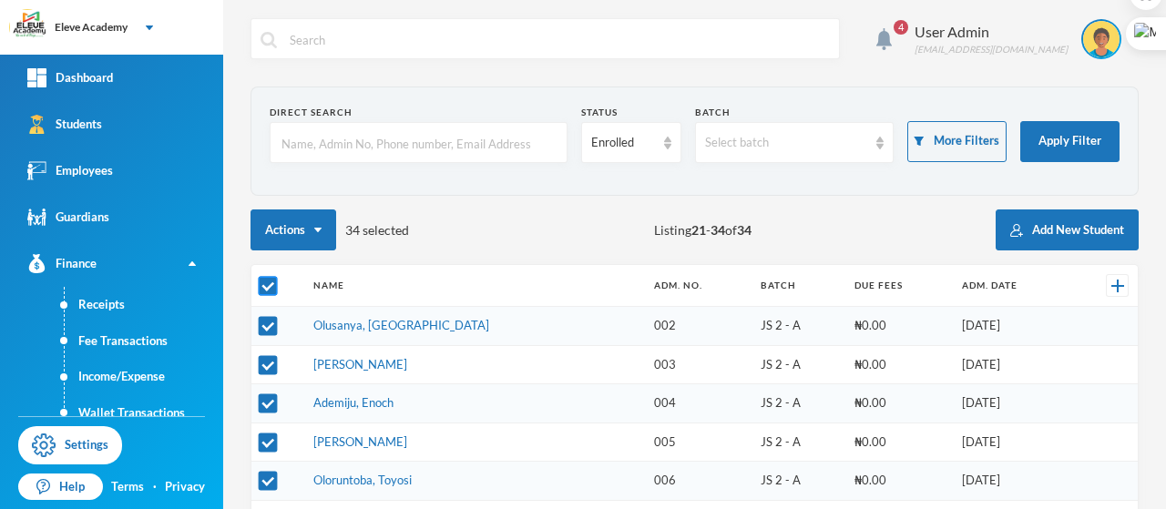
click at [268, 241] on input "checkbox" at bounding box center [268, 286] width 19 height 19
checkbox input "false"
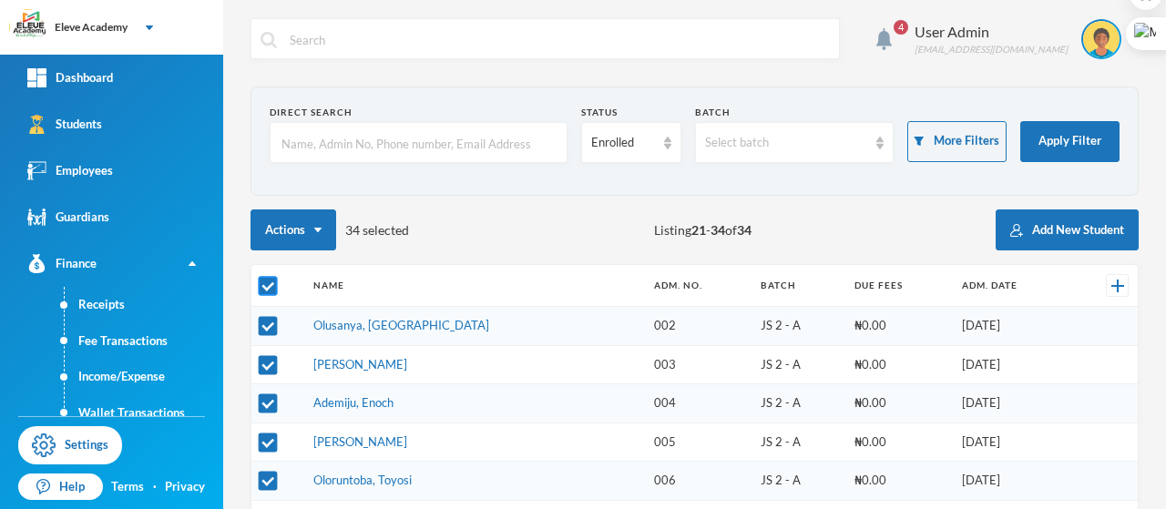
checkbox input "false"
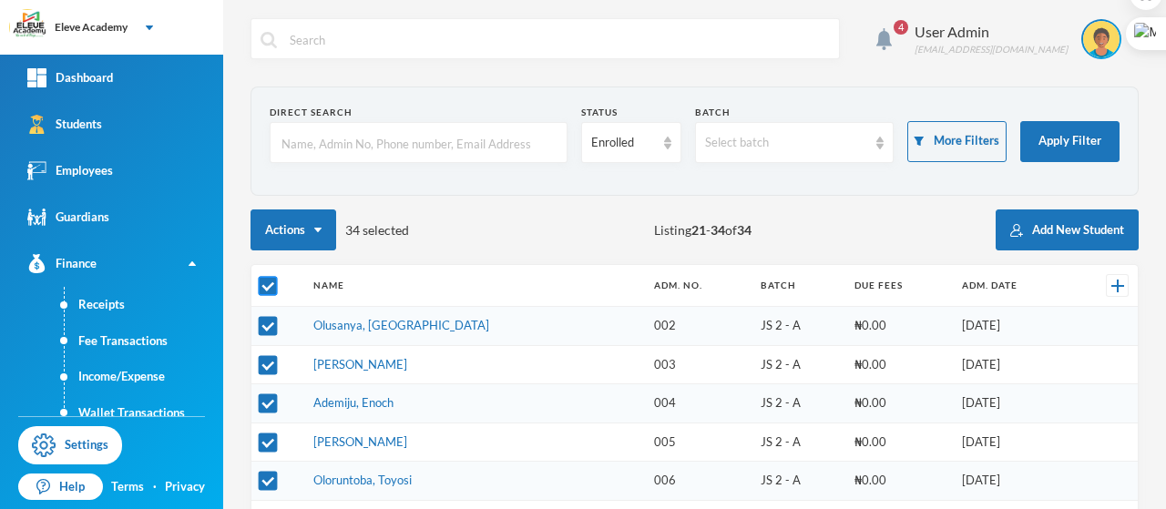
checkbox input "false"
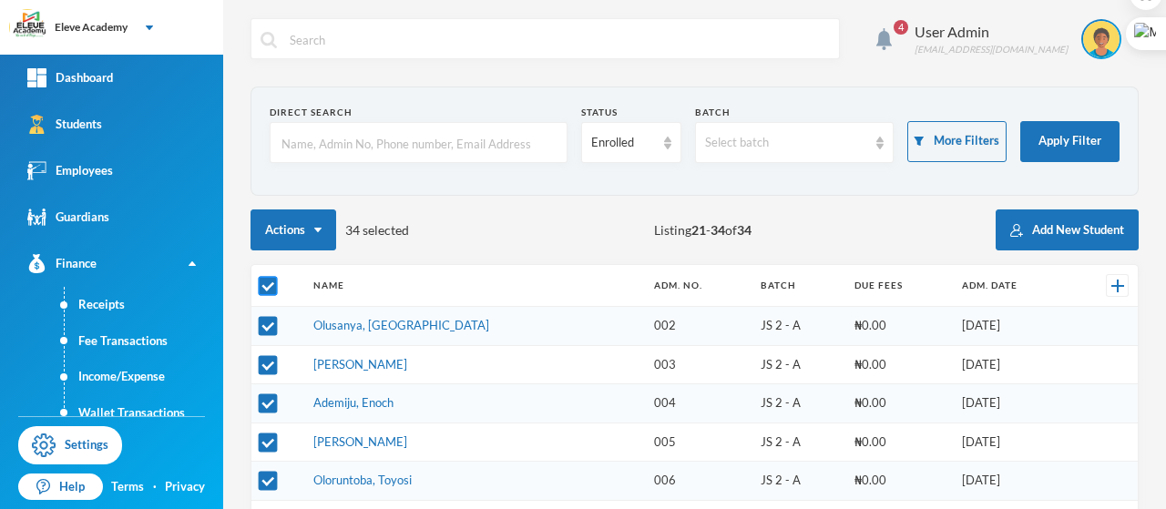
checkbox input "false"
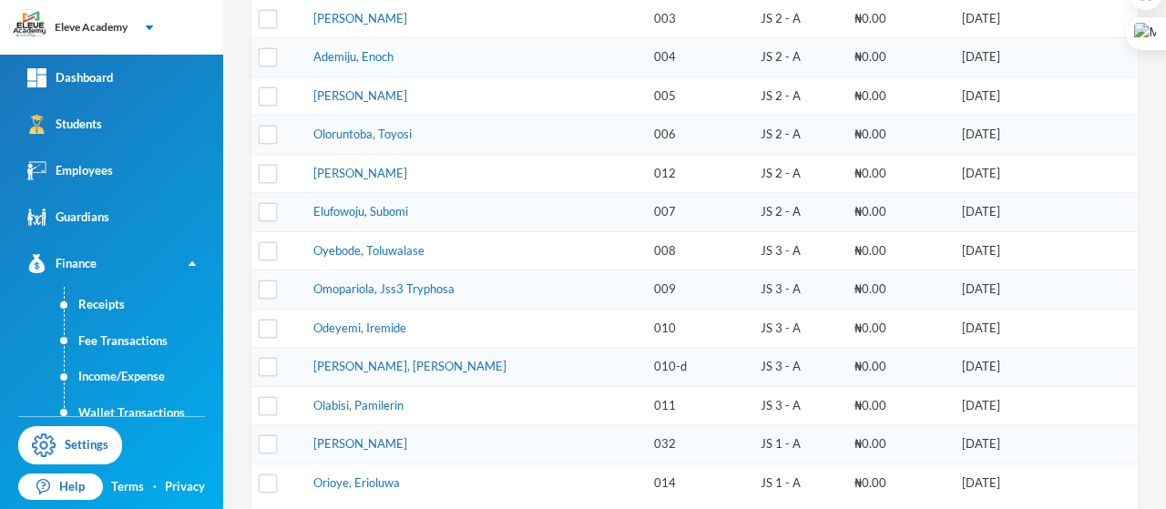
scroll to position [439, 0]
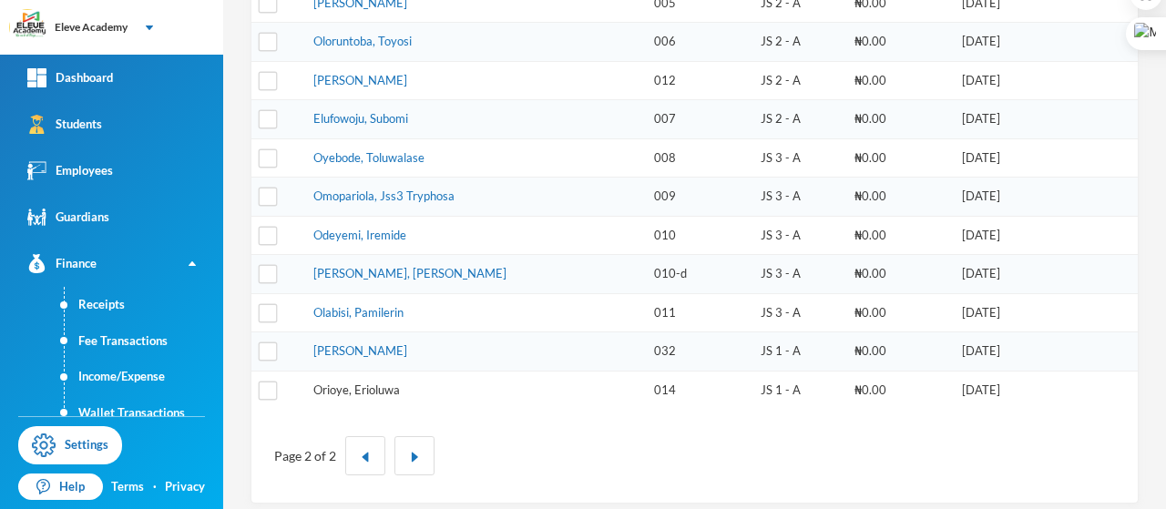
click at [391, 241] on link "Orioye, Erioluwa" at bounding box center [356, 390] width 87 height 15
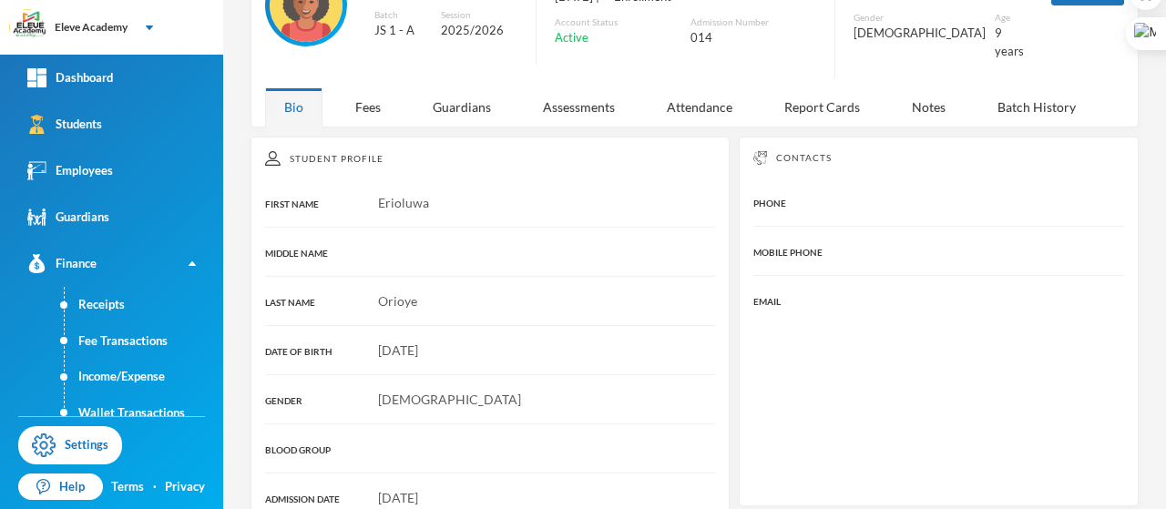
scroll to position [117, 0]
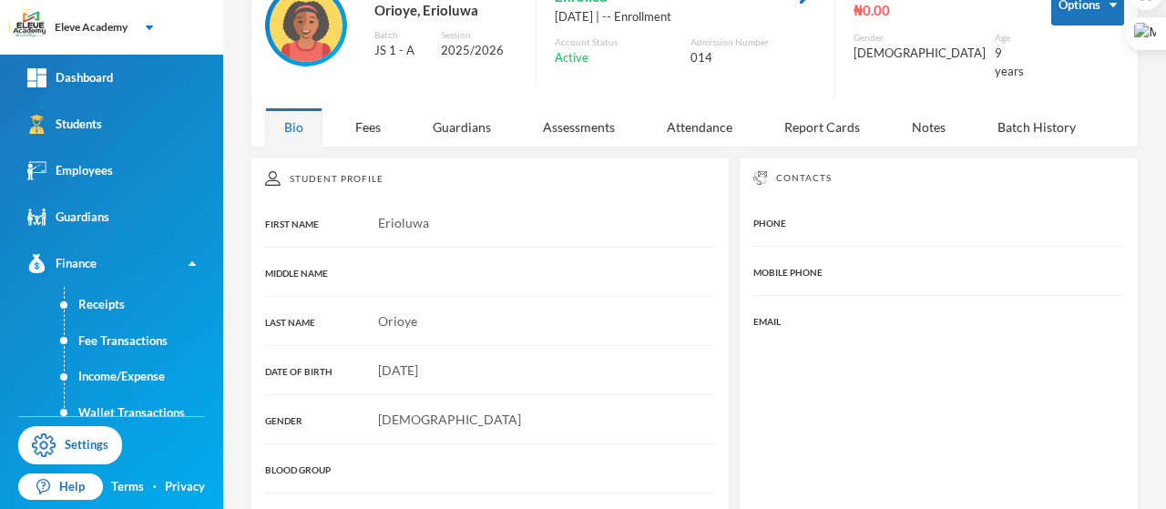
click at [372, 111] on div "Fees" at bounding box center [368, 127] width 64 height 39
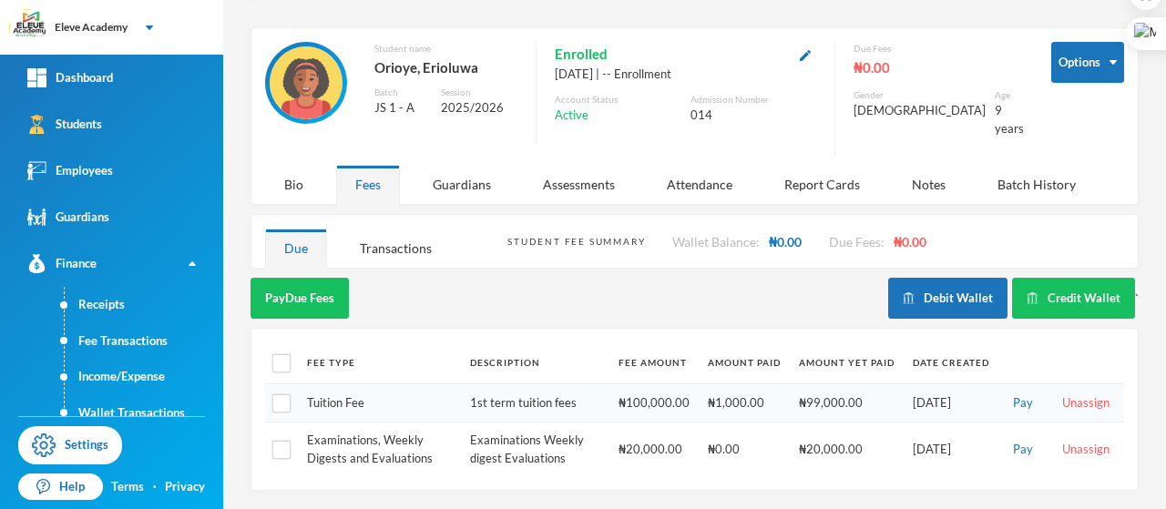
scroll to position [42, 0]
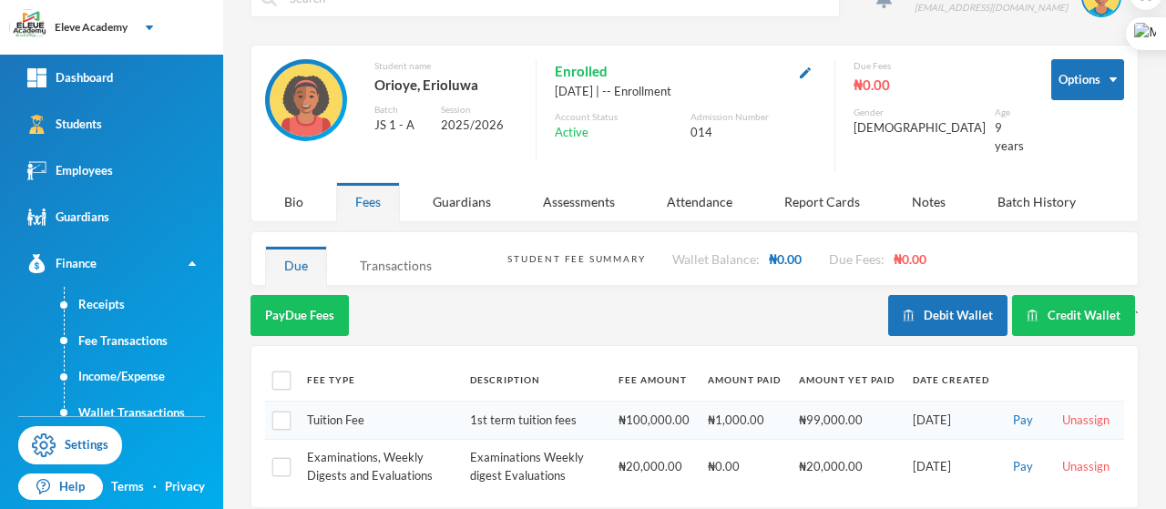
click at [388, 241] on div "Transactions" at bounding box center [396, 265] width 110 height 39
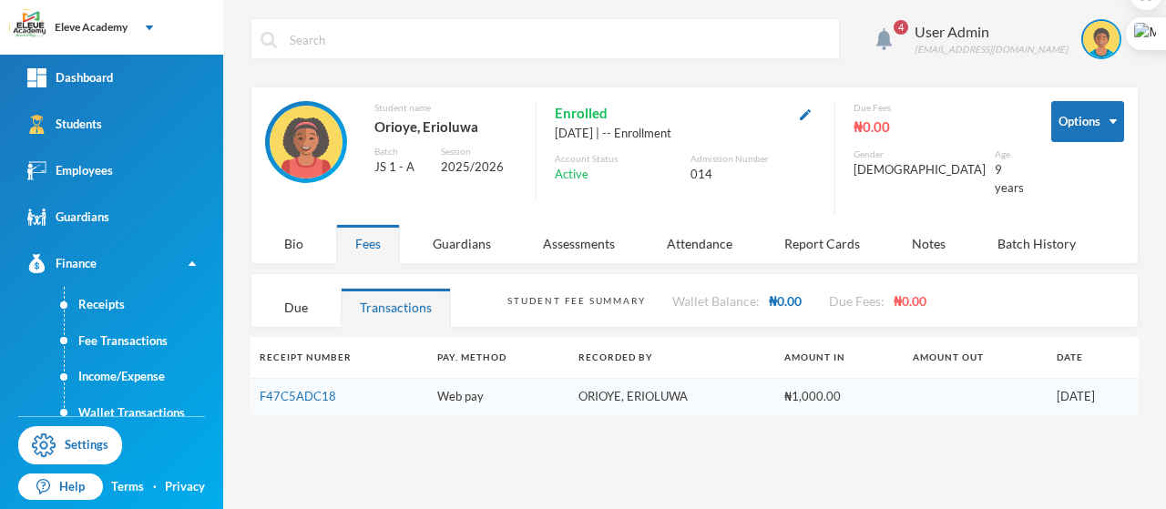
scroll to position [0, 0]
click at [297, 241] on div "Due" at bounding box center [296, 307] width 62 height 39
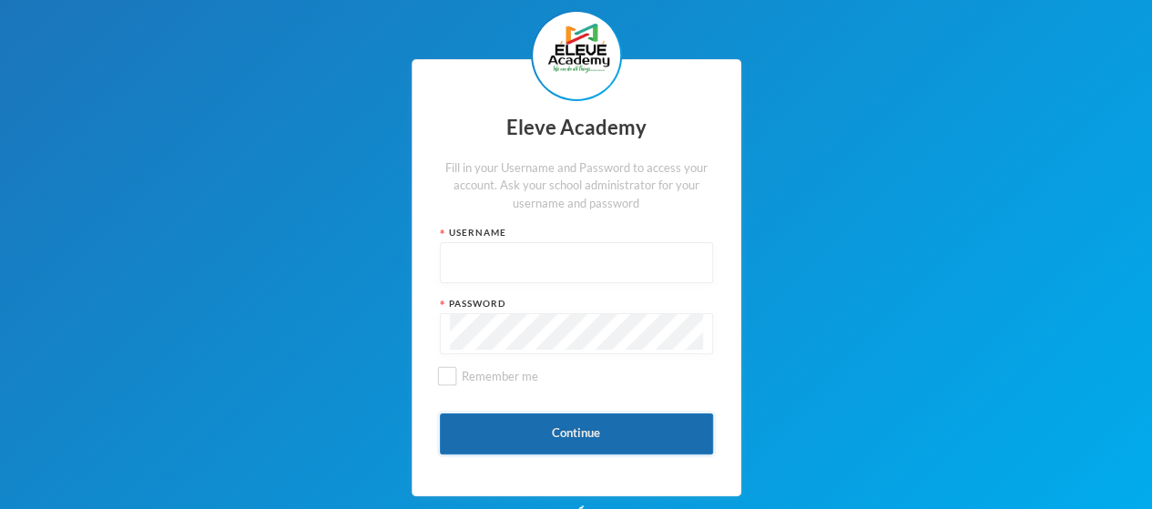
type input "014"
click at [547, 433] on button "Continue" at bounding box center [576, 434] width 273 height 41
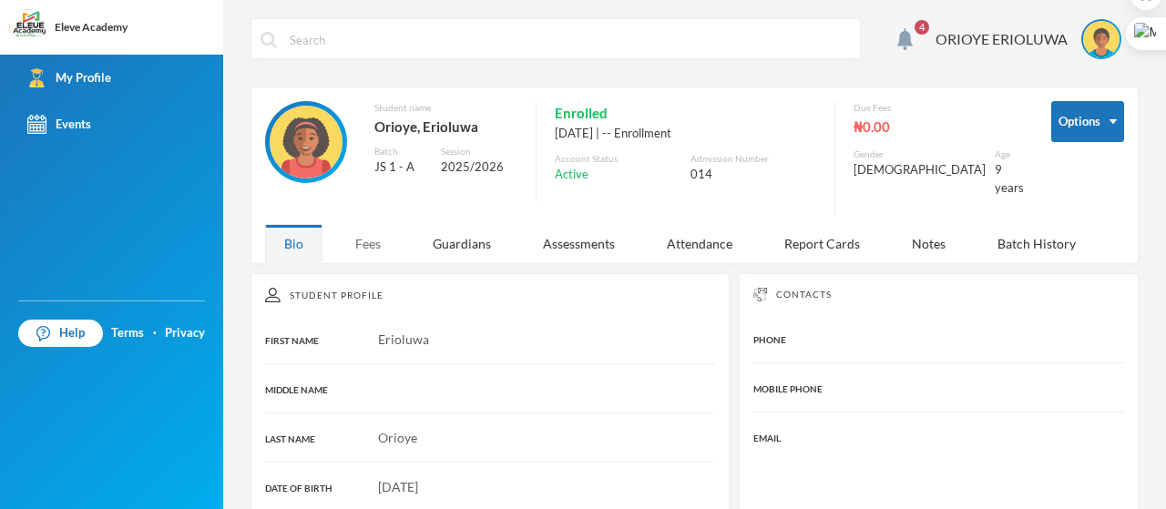
click at [367, 229] on div "Fees" at bounding box center [368, 243] width 64 height 39
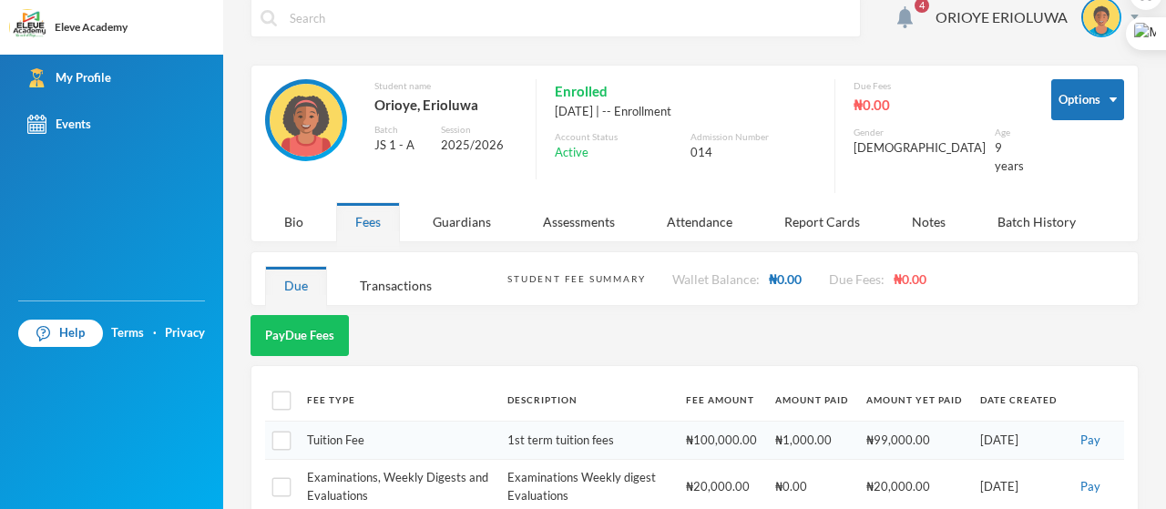
scroll to position [42, 0]
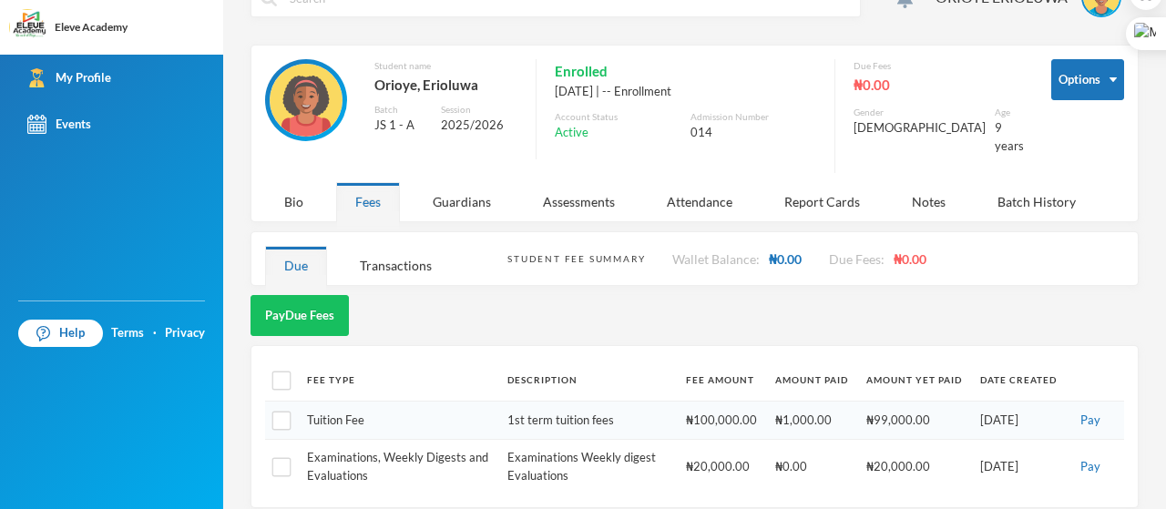
click at [386, 251] on div "Transactions" at bounding box center [396, 265] width 110 height 39
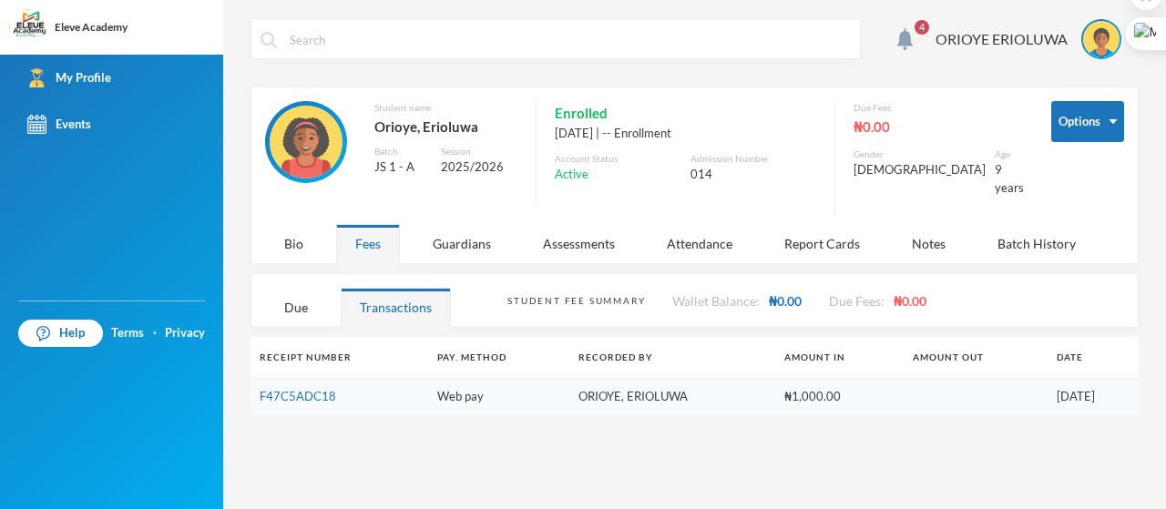
click at [304, 483] on div "4 ORIOYE ERIOLUWA Options Student name Orioye, Erioluwa Batch JS 1 - A Session …" at bounding box center [694, 254] width 943 height 509
click at [589, 230] on div "Assessments" at bounding box center [579, 243] width 110 height 39
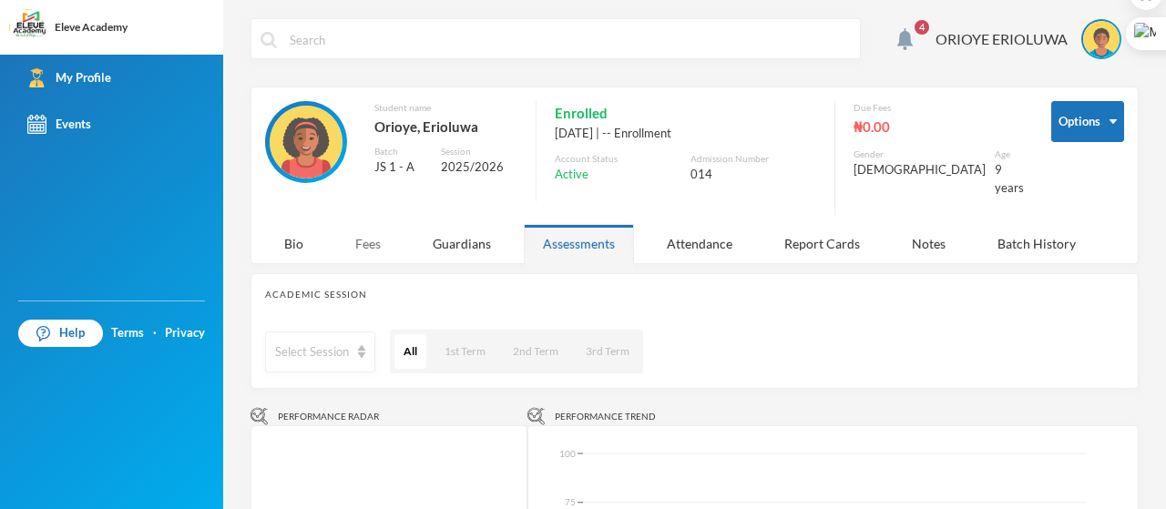
click at [368, 233] on div "Fees" at bounding box center [368, 243] width 64 height 39
